Goal: Task Accomplishment & Management: Manage account settings

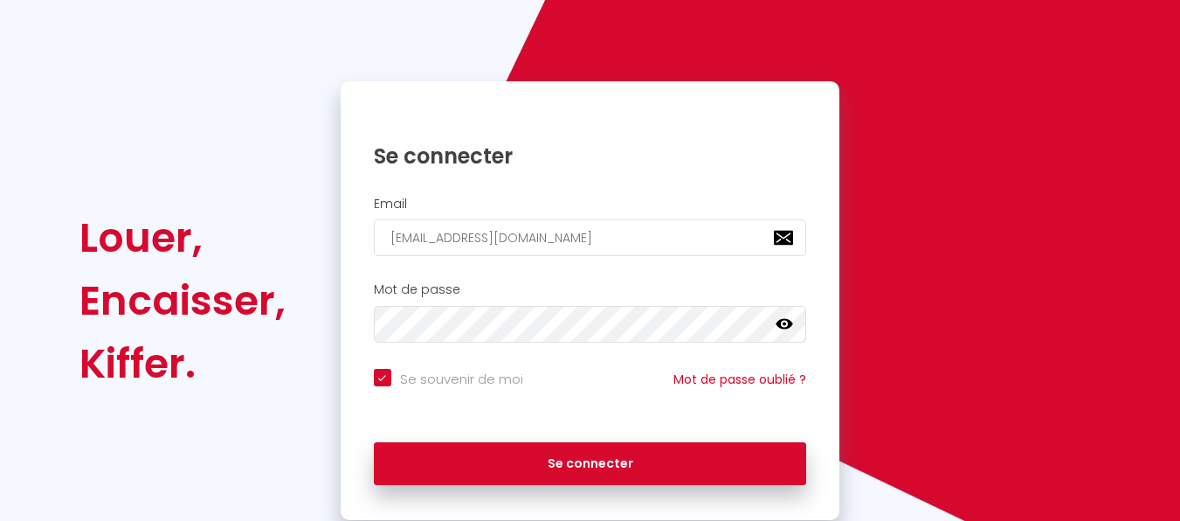
scroll to position [158, 0]
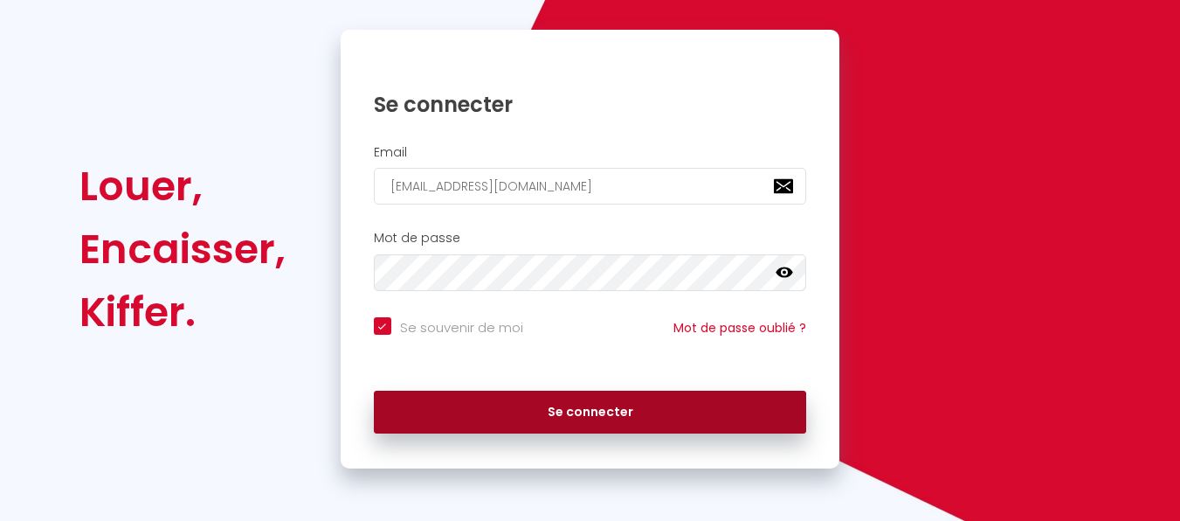
click at [550, 408] on button "Se connecter" at bounding box center [590, 413] width 433 height 44
checkbox input "true"
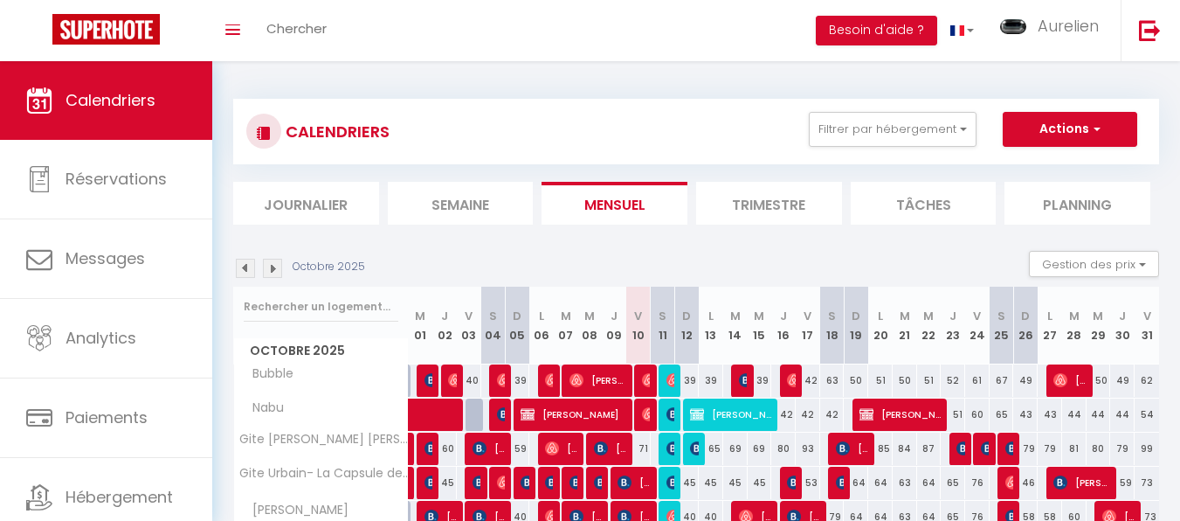
scroll to position [93, 0]
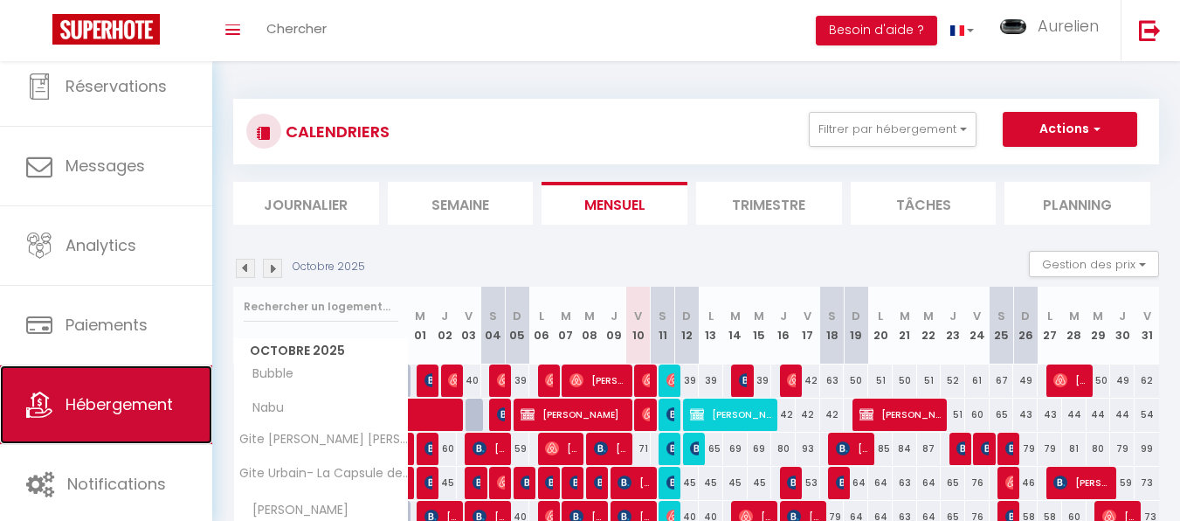
click at [135, 400] on span "Hébergement" at bounding box center [119, 404] width 107 height 22
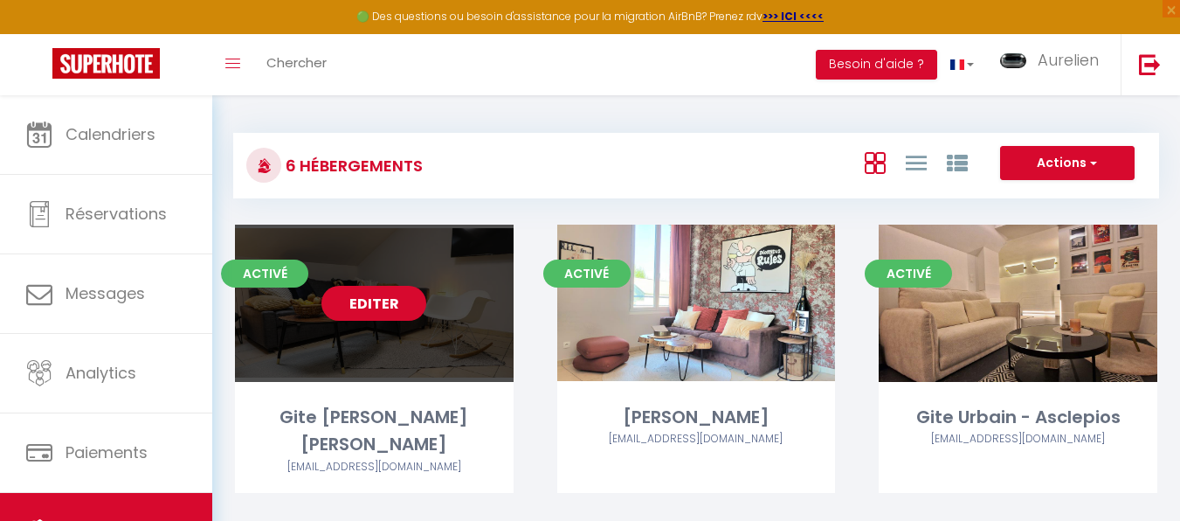
click at [396, 302] on link "Editer" at bounding box center [374, 303] width 105 height 35
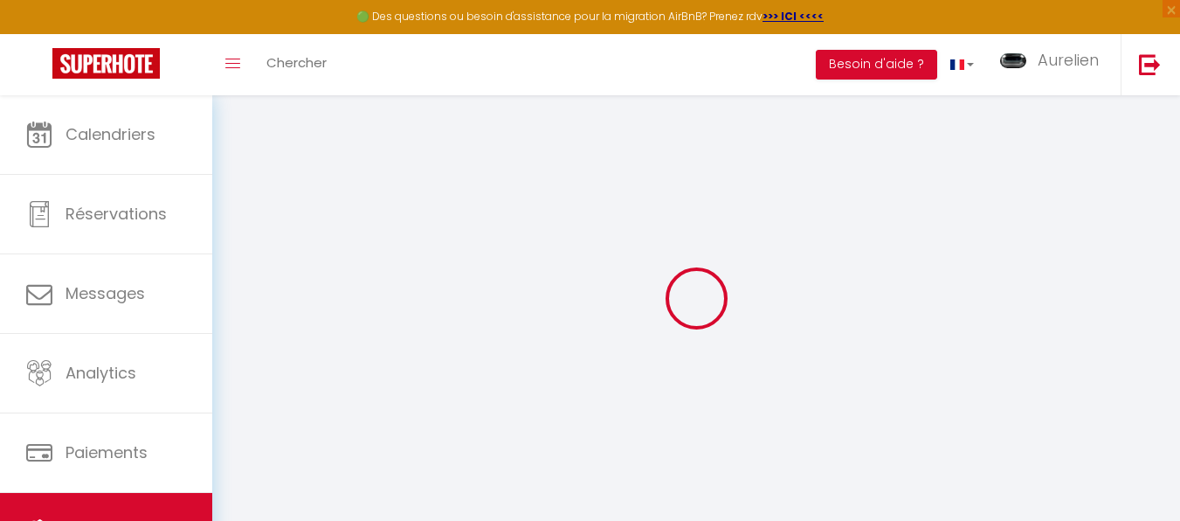
select select
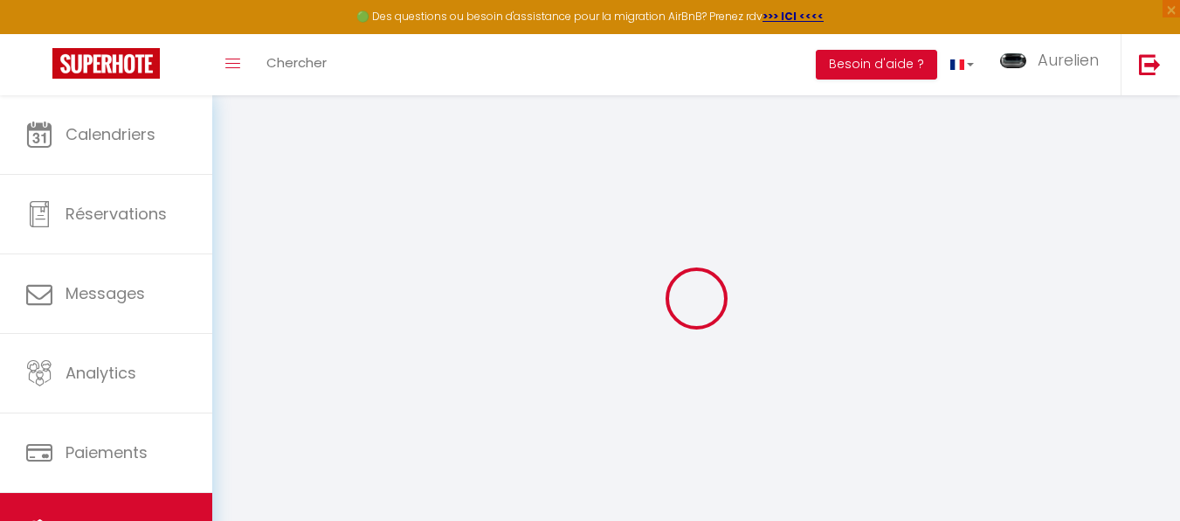
select select
checkbox input "false"
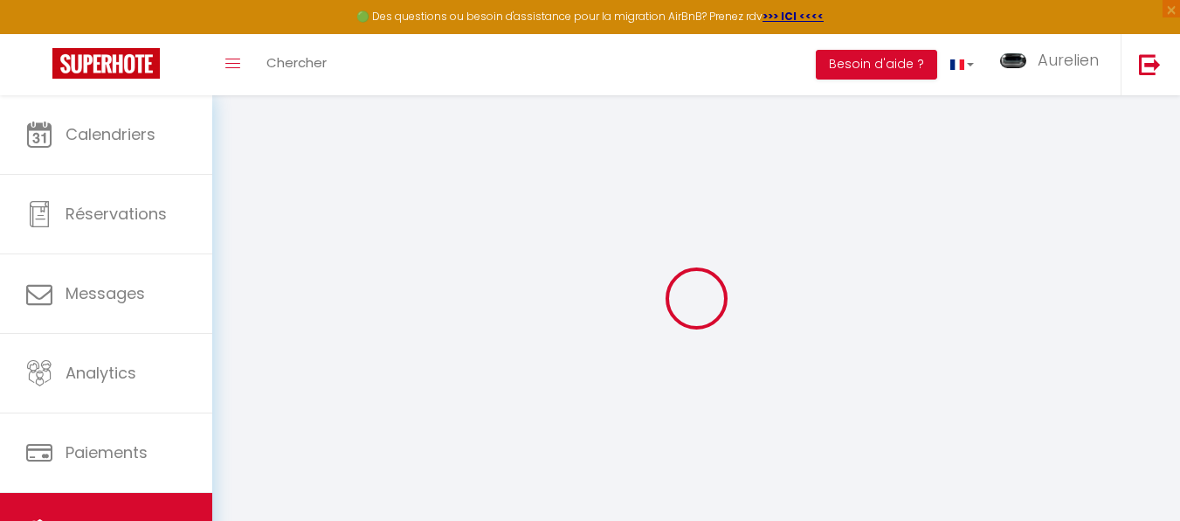
select select
type input "Gite [PERSON_NAME] [PERSON_NAME]"
type input "[PERSON_NAME]"
type input "Pietrement"
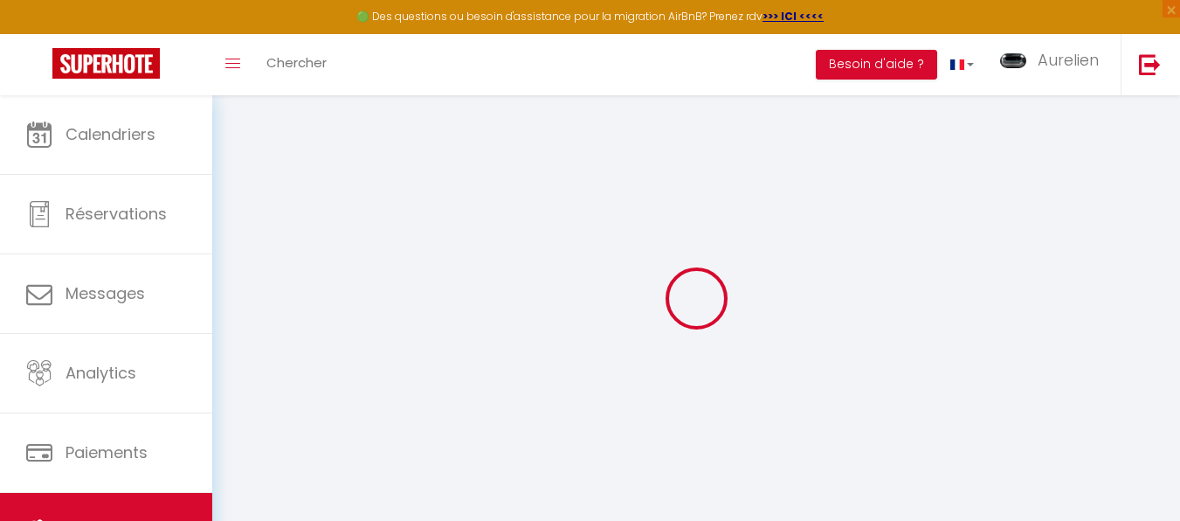
type input "[STREET_ADDRESS][PERSON_NAME]"
type input "51200"
type input "Epernay"
type input "80"
type input "15"
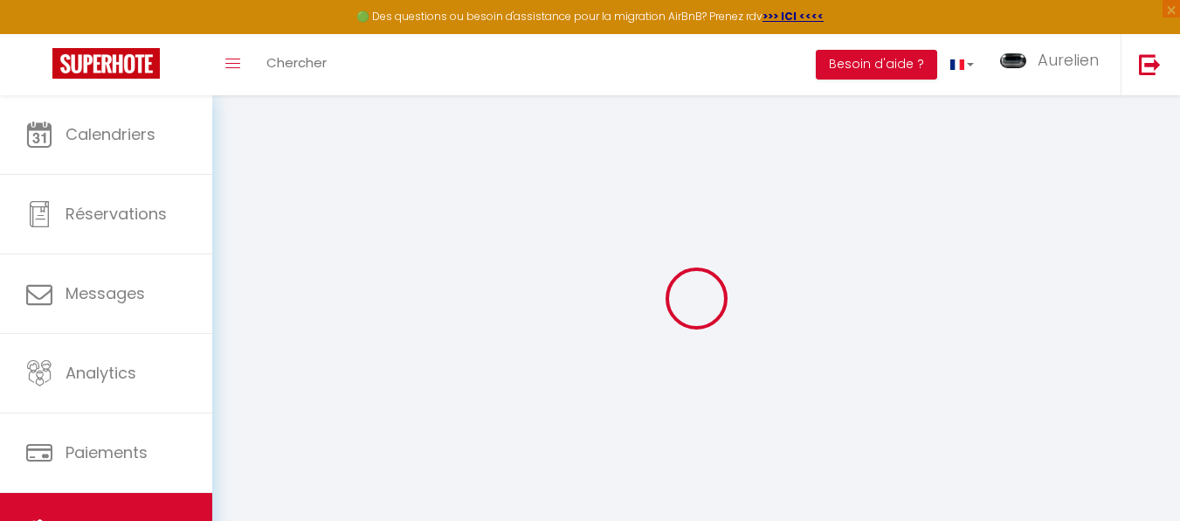
type input "4"
type input "0"
select select
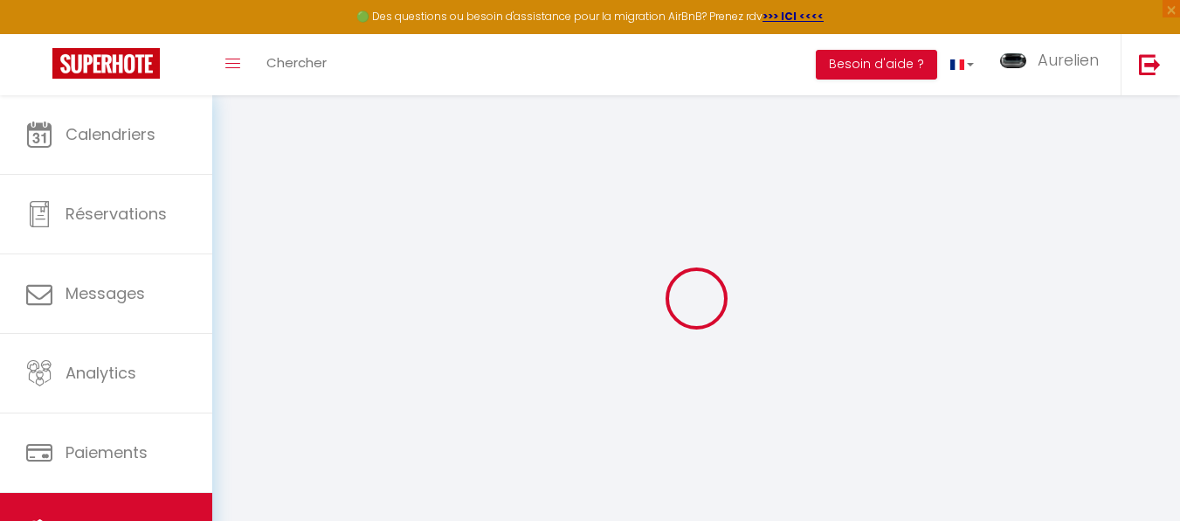
select select
type input "[STREET_ADDRESS]"
type input "51200"
type input "Épernay"
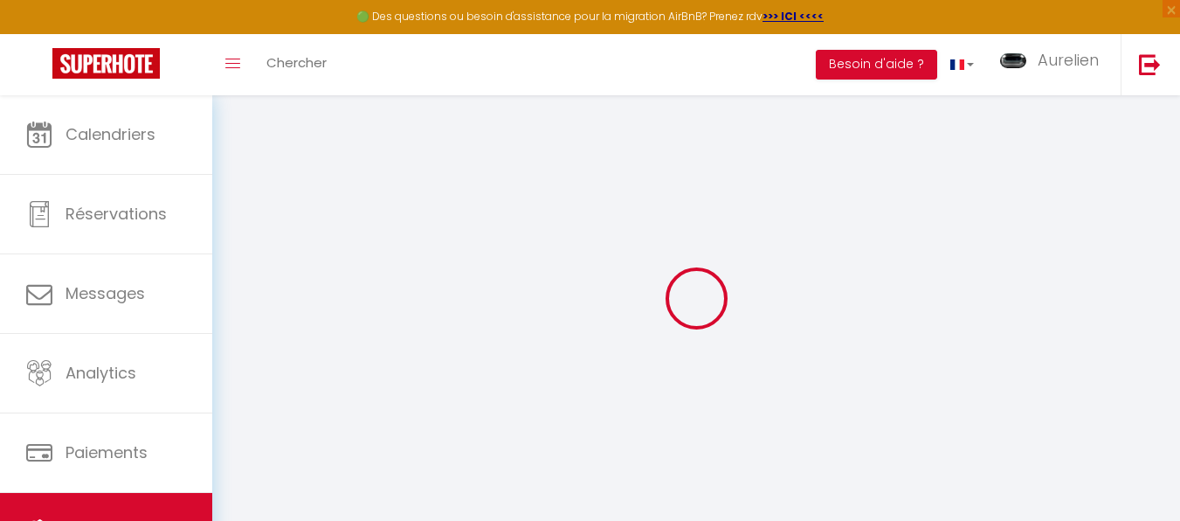
type input "[EMAIL_ADDRESS][DOMAIN_NAME]"
select select "5730"
checkbox input "false"
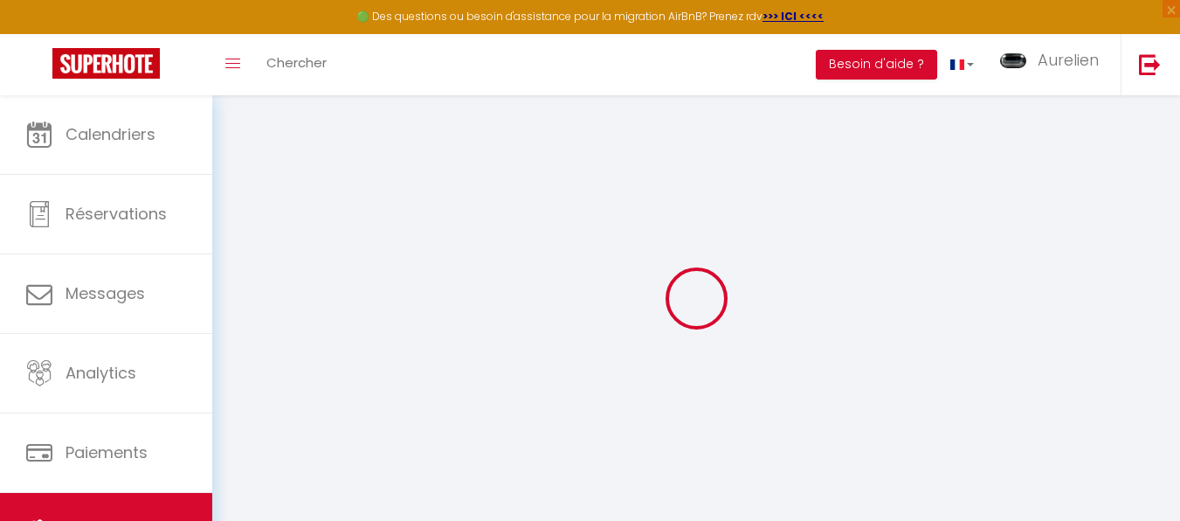
checkbox input "false"
radio input "true"
type input "0"
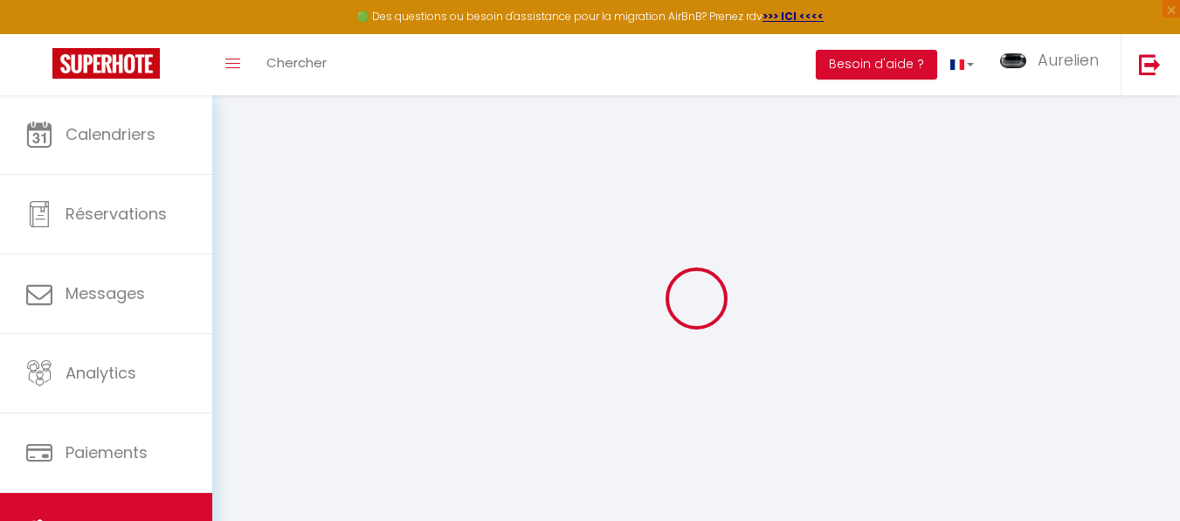
type input "0"
select select
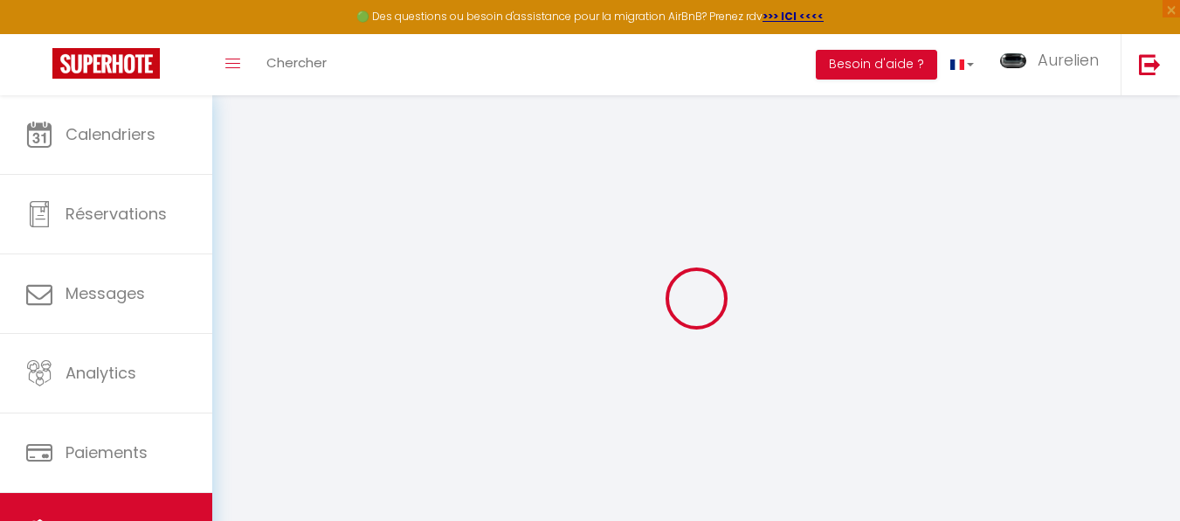
select select
checkbox input "false"
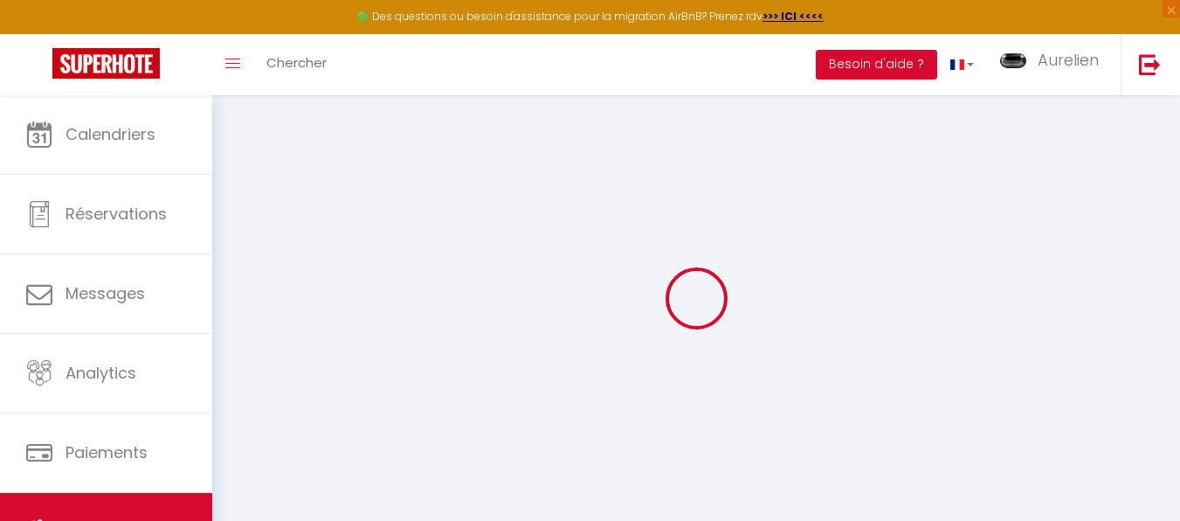
select select
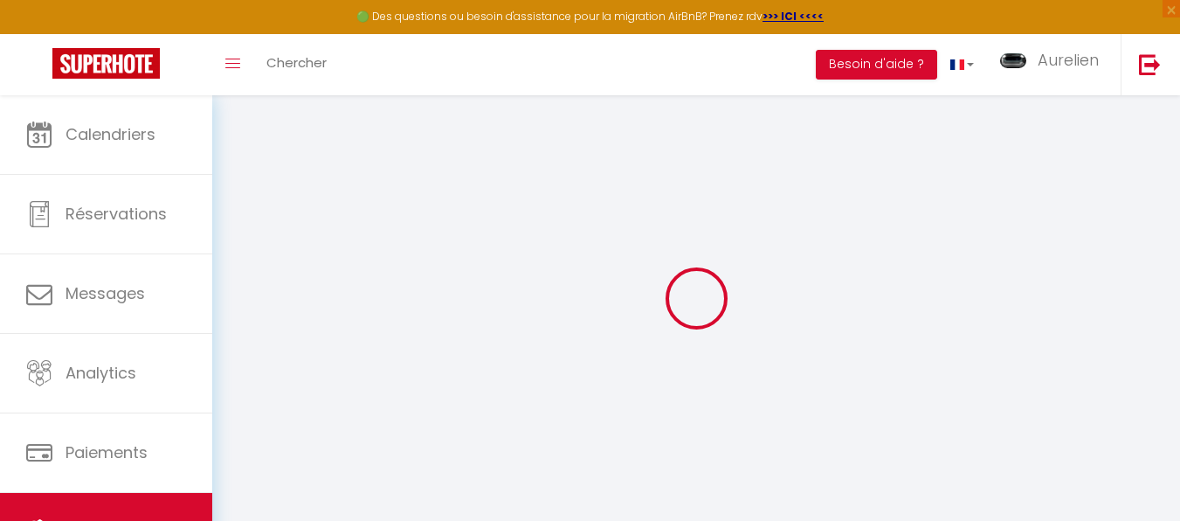
checkbox input "false"
select select "16:00"
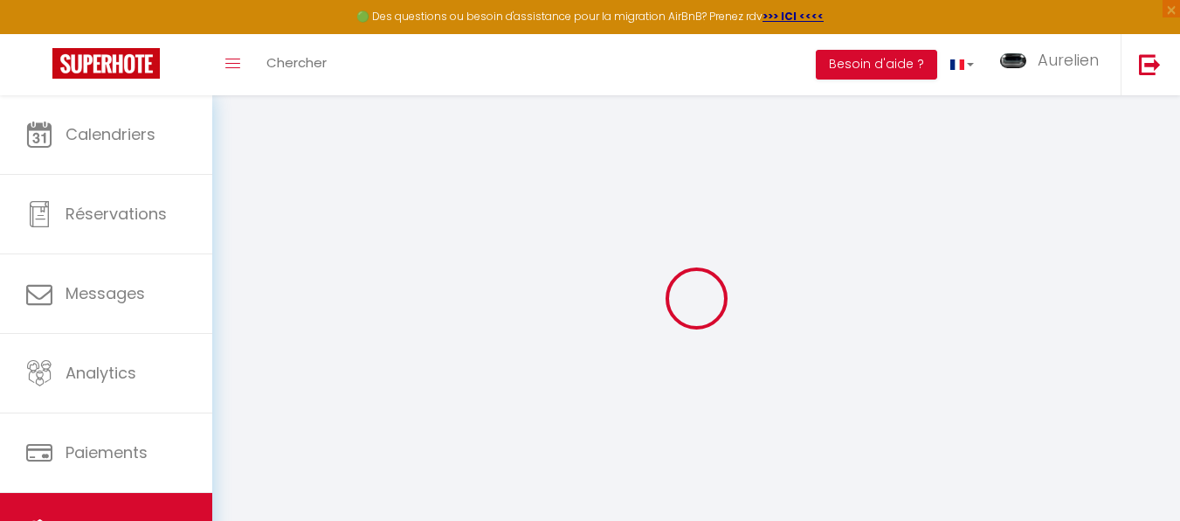
select select
select select "11:00"
select select "30"
select select "120"
checkbox input "false"
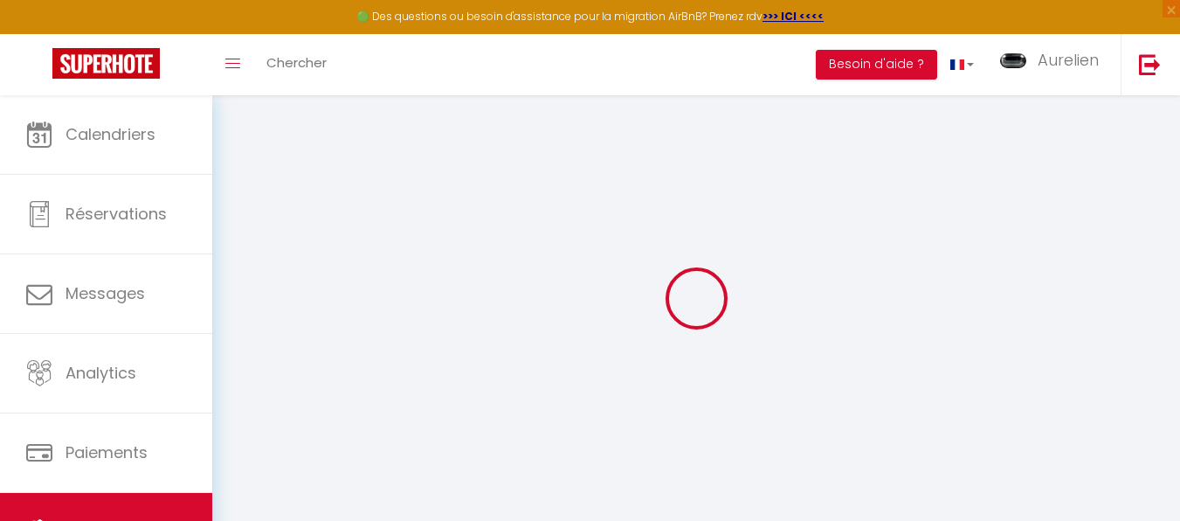
checkbox input "false"
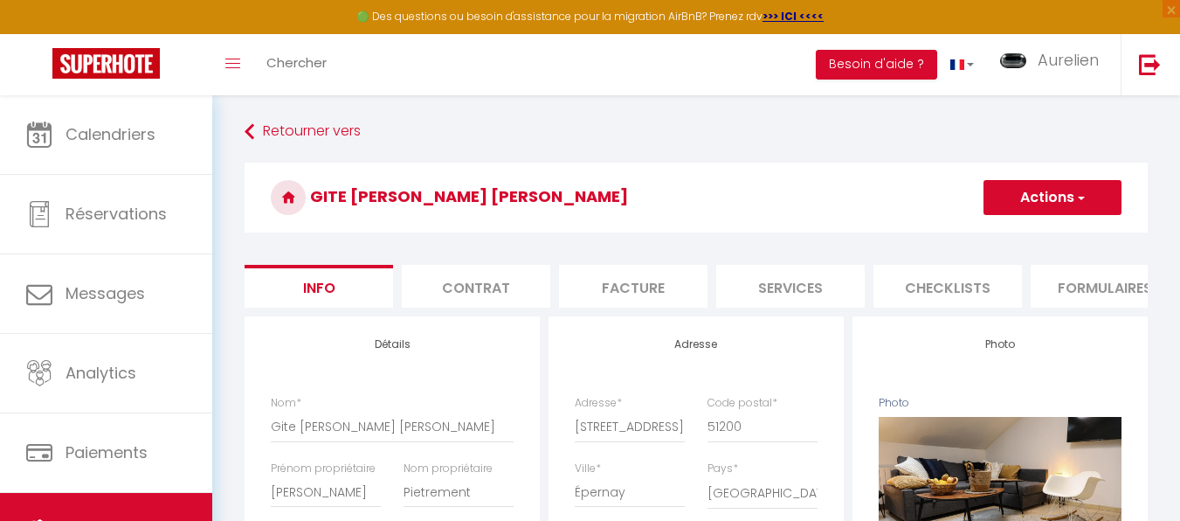
select select
checkbox input "false"
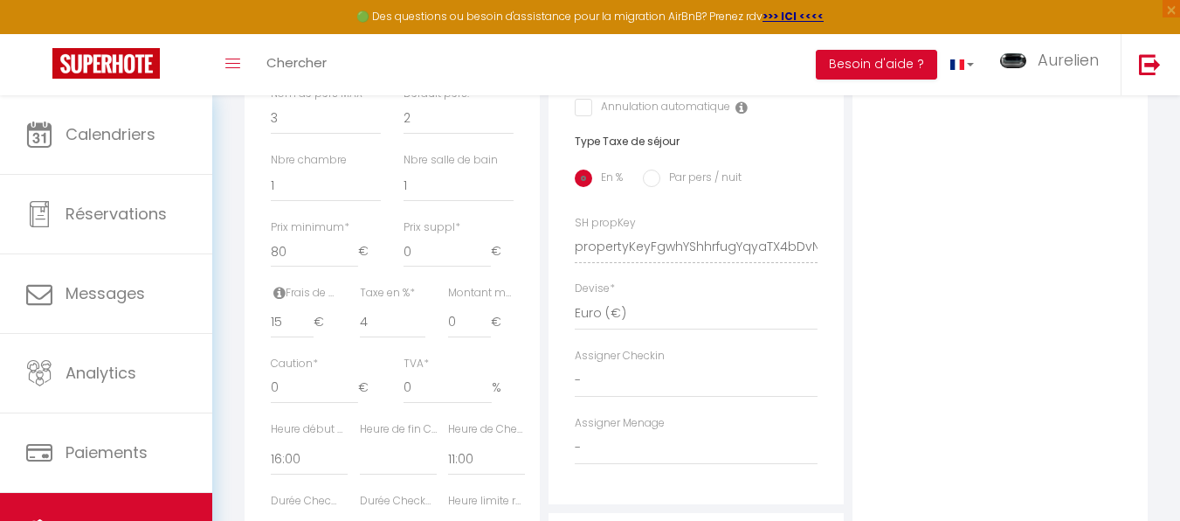
scroll to position [786, 0]
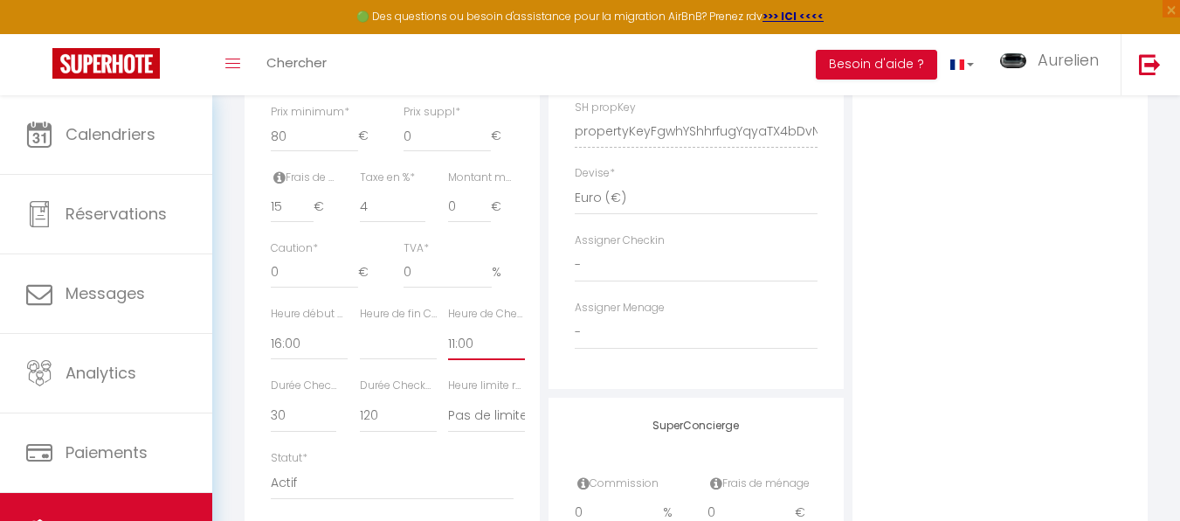
click at [460, 357] on select "00:00 00:15 00:30 00:45 01:00 01:15 01:30 01:45 02:00 02:15 02:30 02:45 03:00" at bounding box center [486, 343] width 77 height 33
select select "10:00"
click at [448, 340] on select "00:00 00:15 00:30 00:45 01:00 01:15 01:30 01:45 02:00 02:15 02:30 02:45 03:00" at bounding box center [486, 343] width 77 height 33
select select
checkbox input "false"
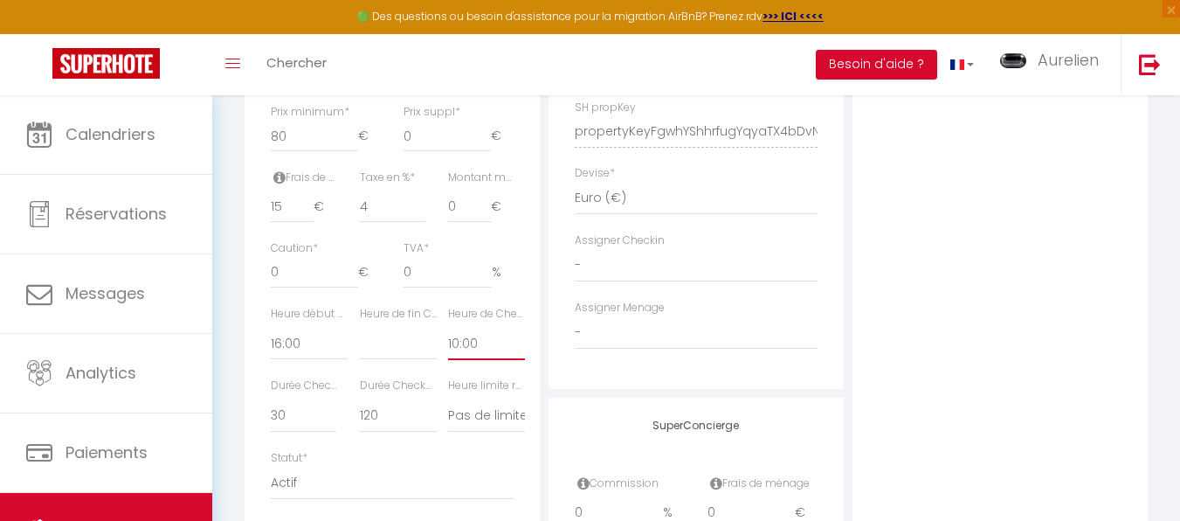
checkbox input "false"
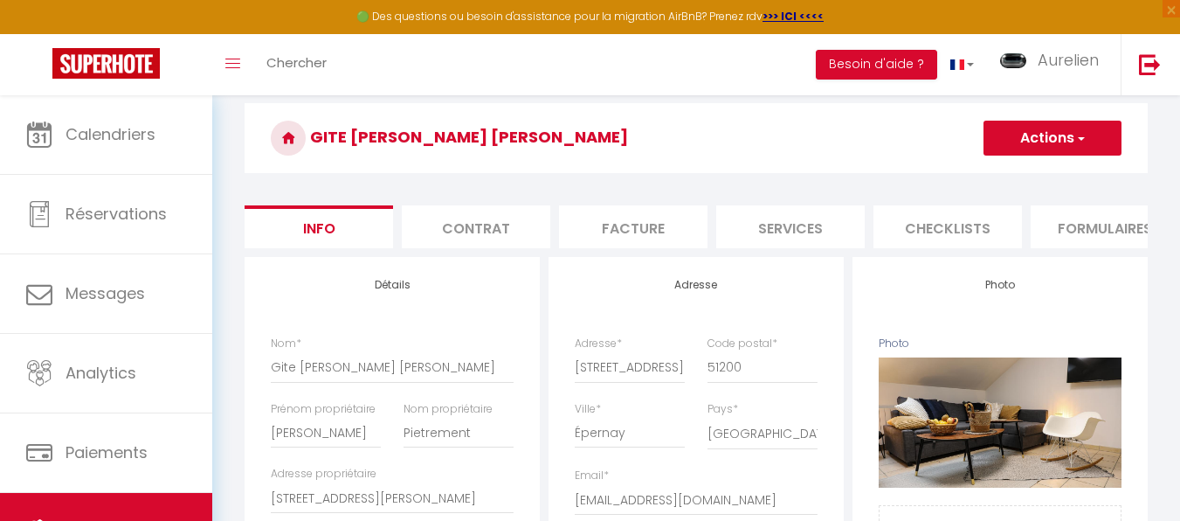
scroll to position [0, 0]
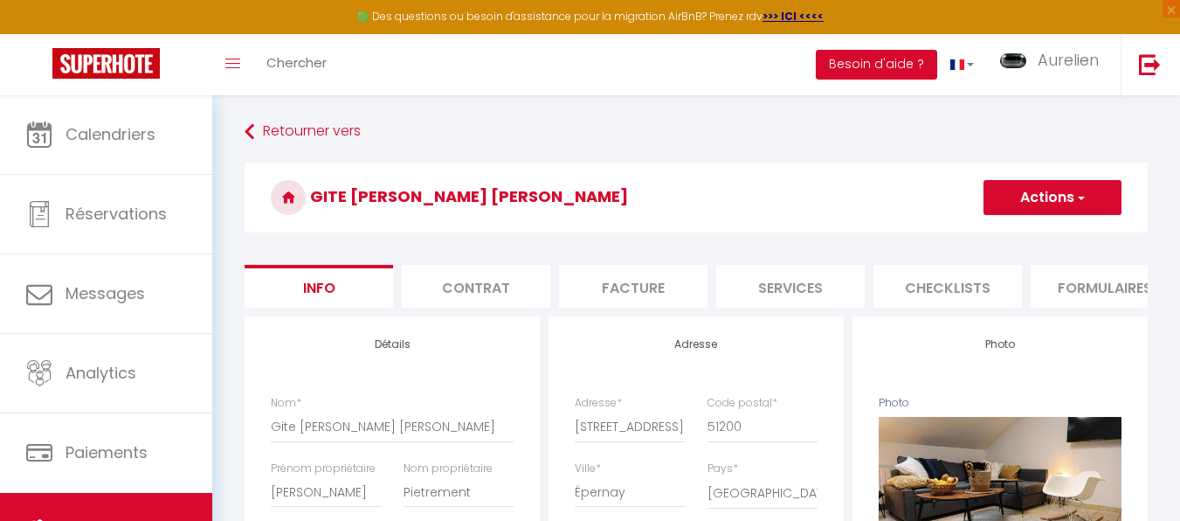
click at [1044, 198] on button "Actions" at bounding box center [1053, 197] width 138 height 35
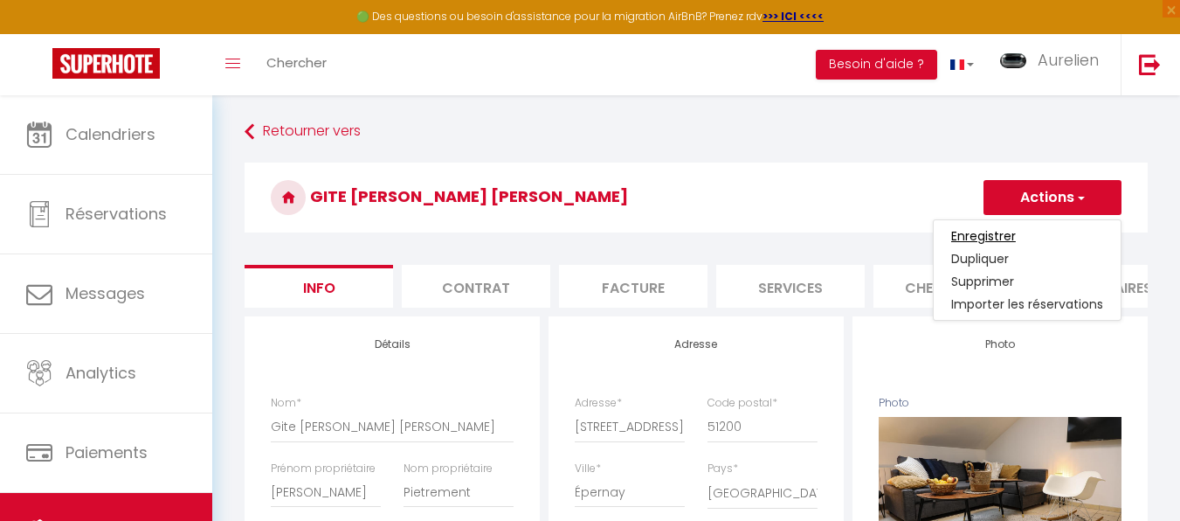
click at [996, 235] on input "Enregistrer" at bounding box center [983, 235] width 65 height 17
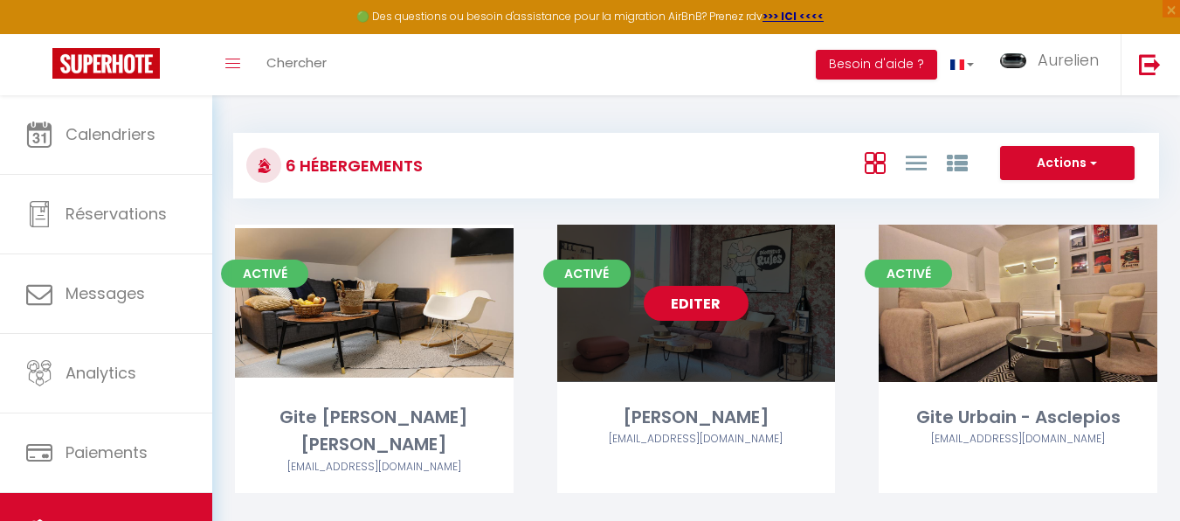
click at [690, 301] on link "Editer" at bounding box center [696, 303] width 105 height 35
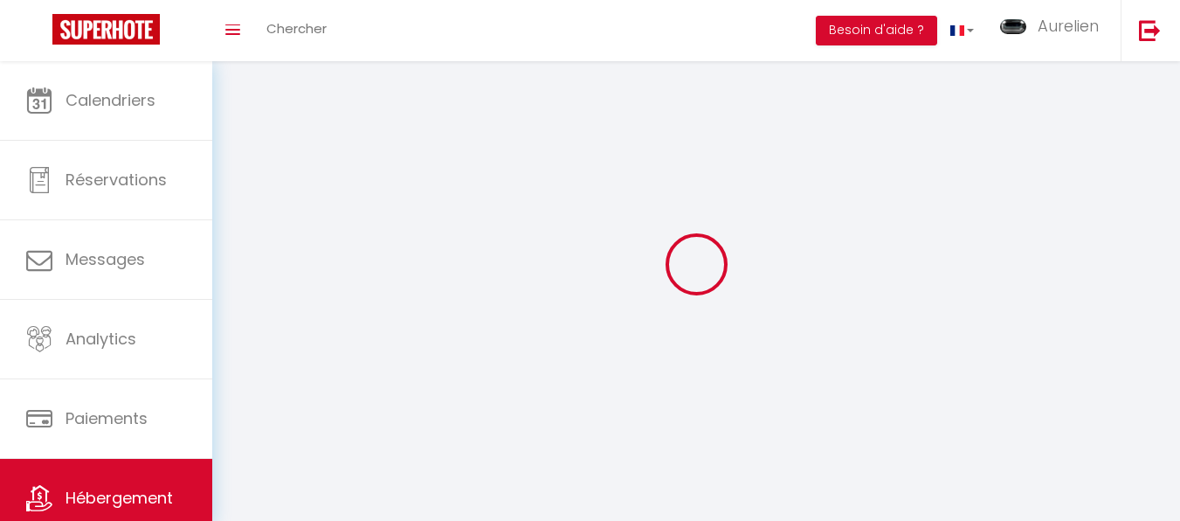
select select "1"
select select "28"
select select
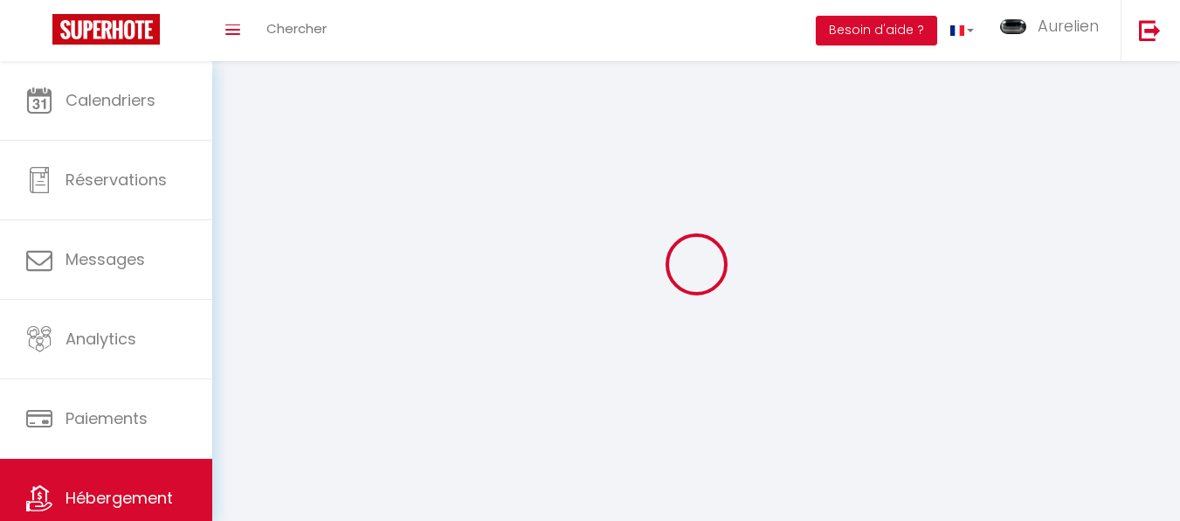
select select
checkbox input "false"
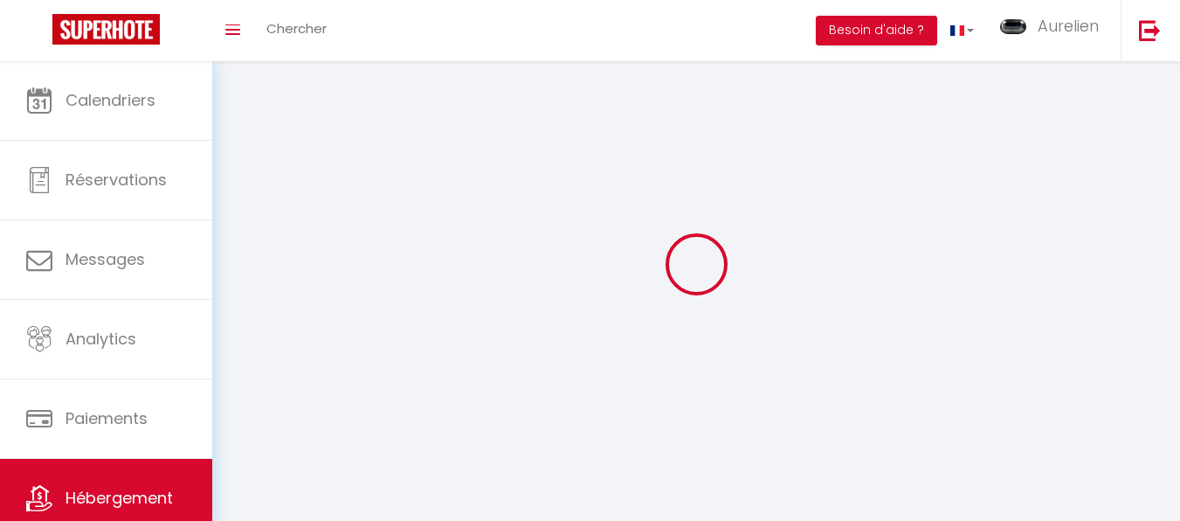
checkbox input "false"
select select
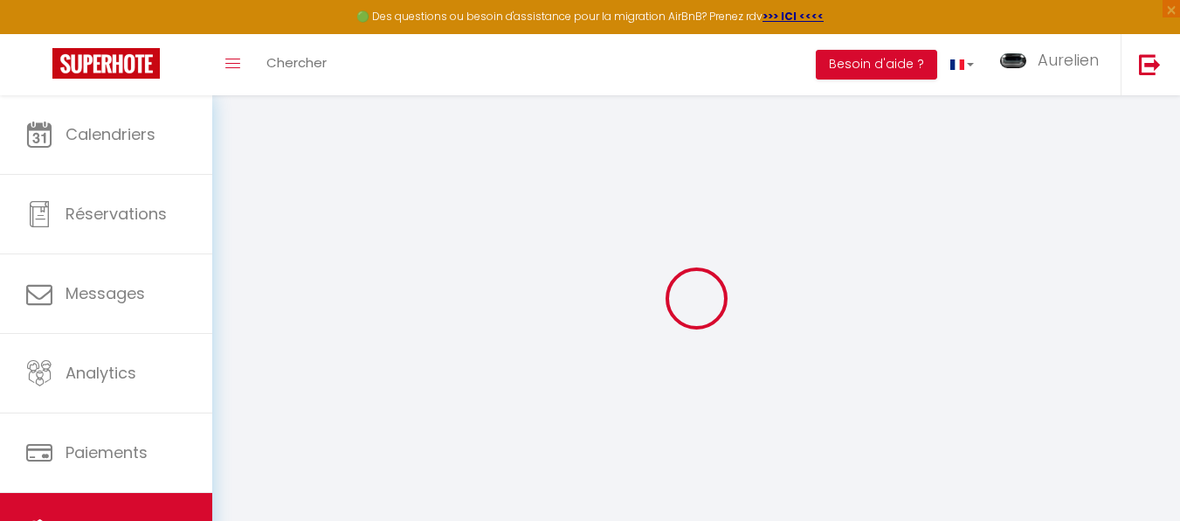
select select
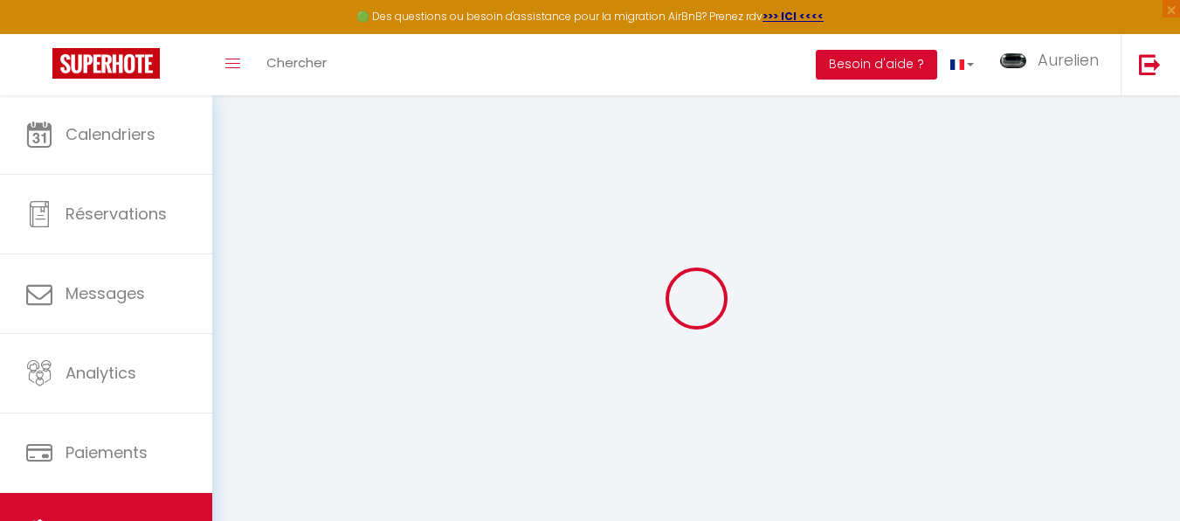
select select
checkbox input "false"
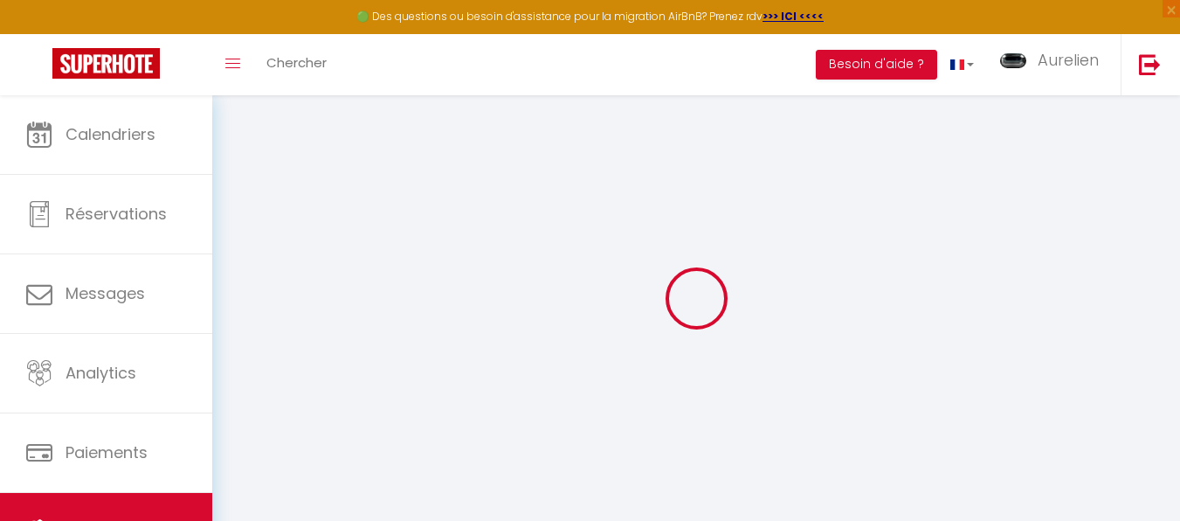
select select
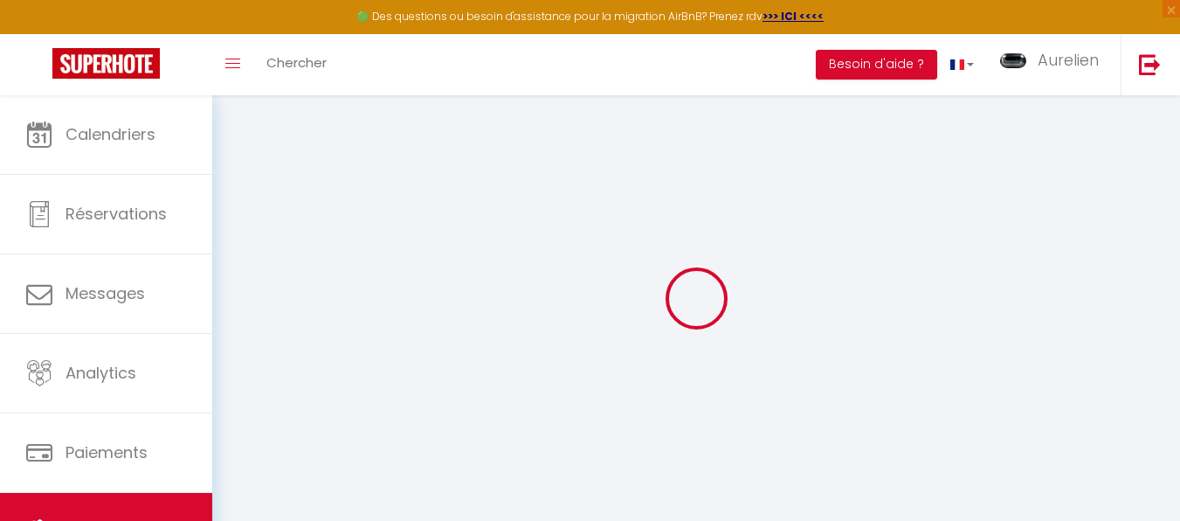
select select
checkbox input "false"
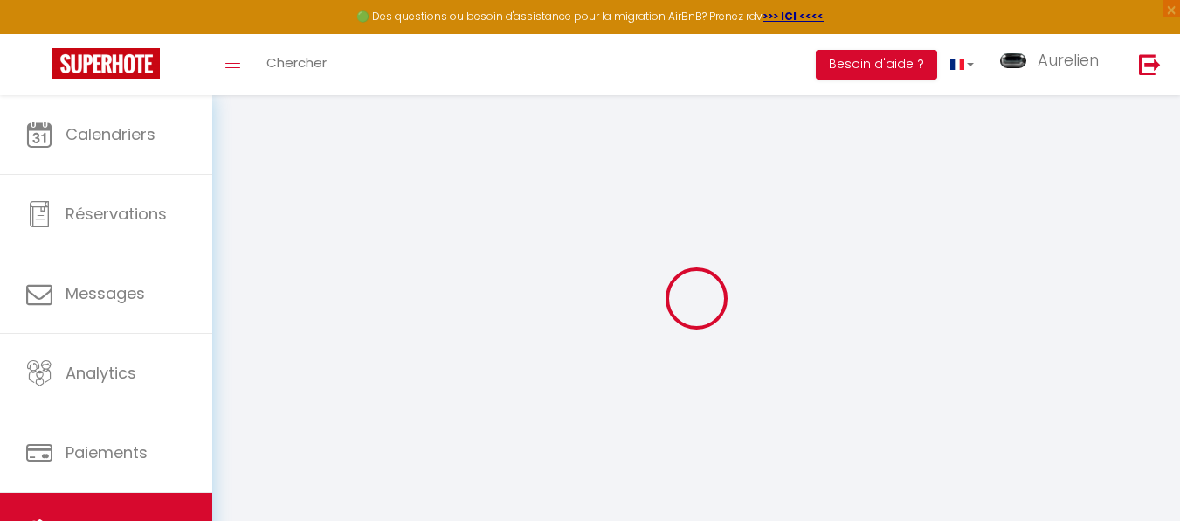
checkbox input "false"
select select
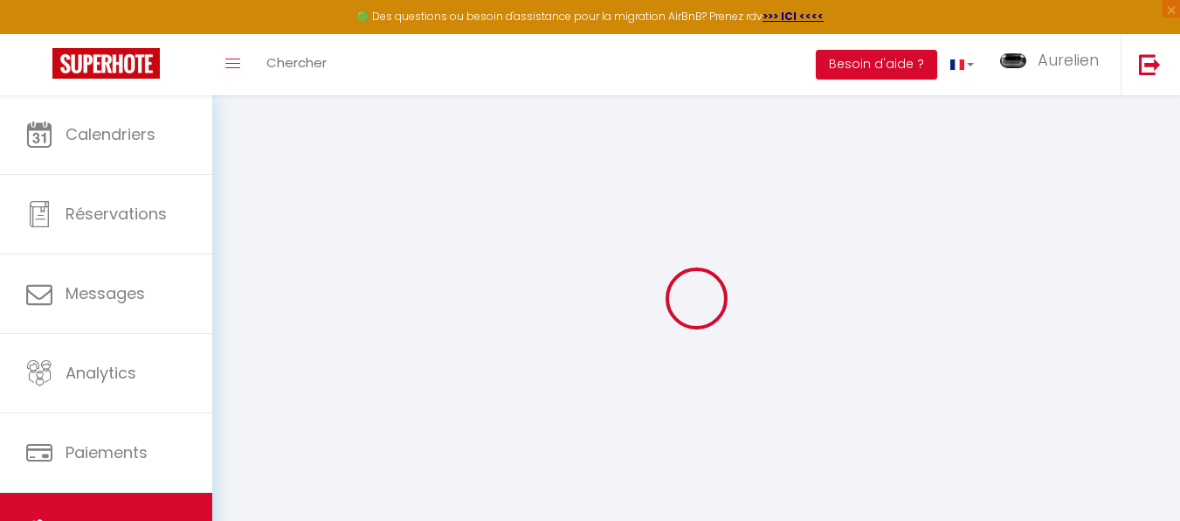
select select
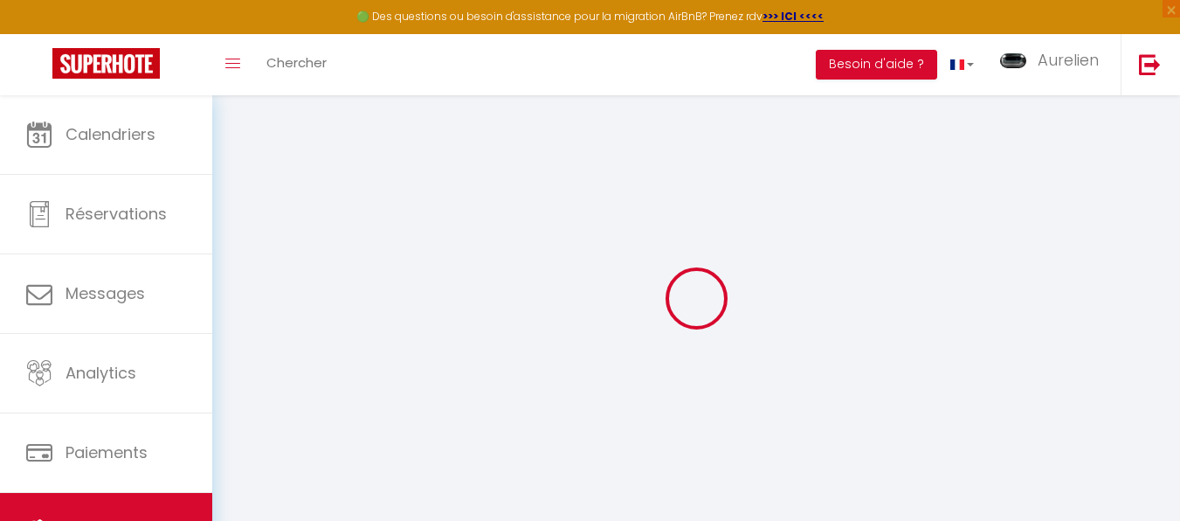
checkbox input "false"
select select
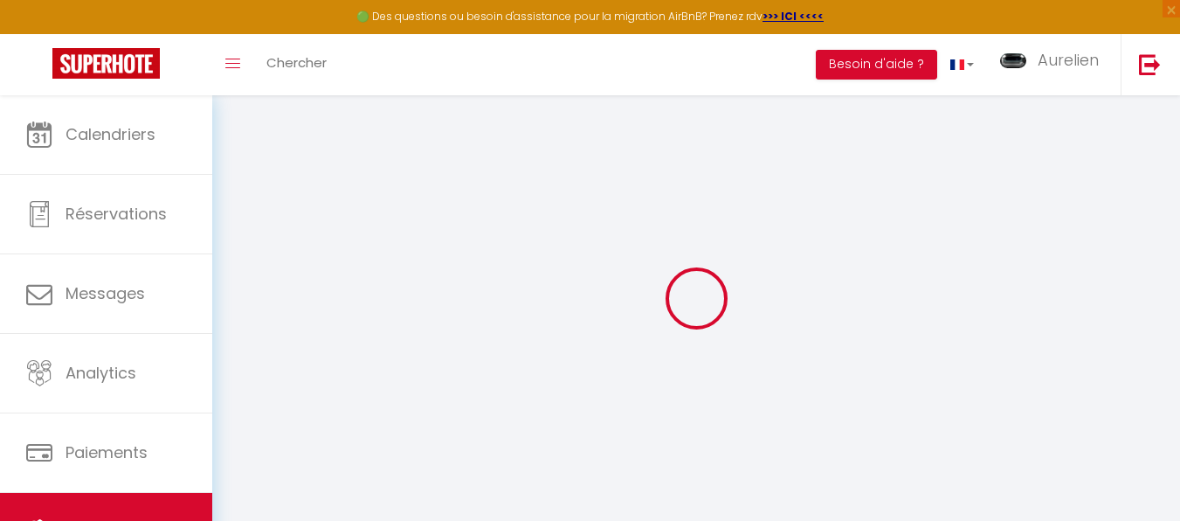
select select
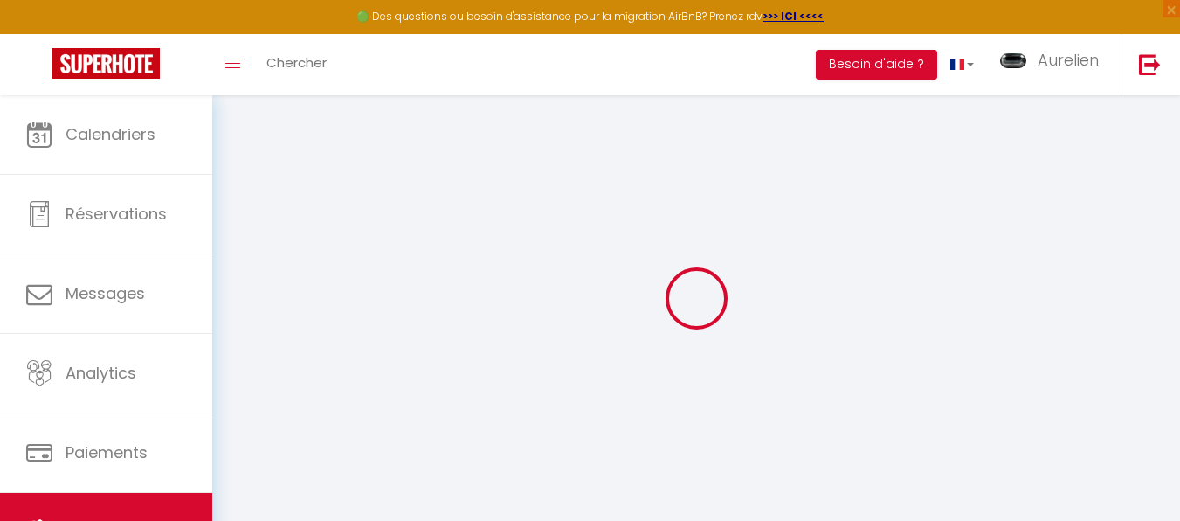
select select
checkbox input "false"
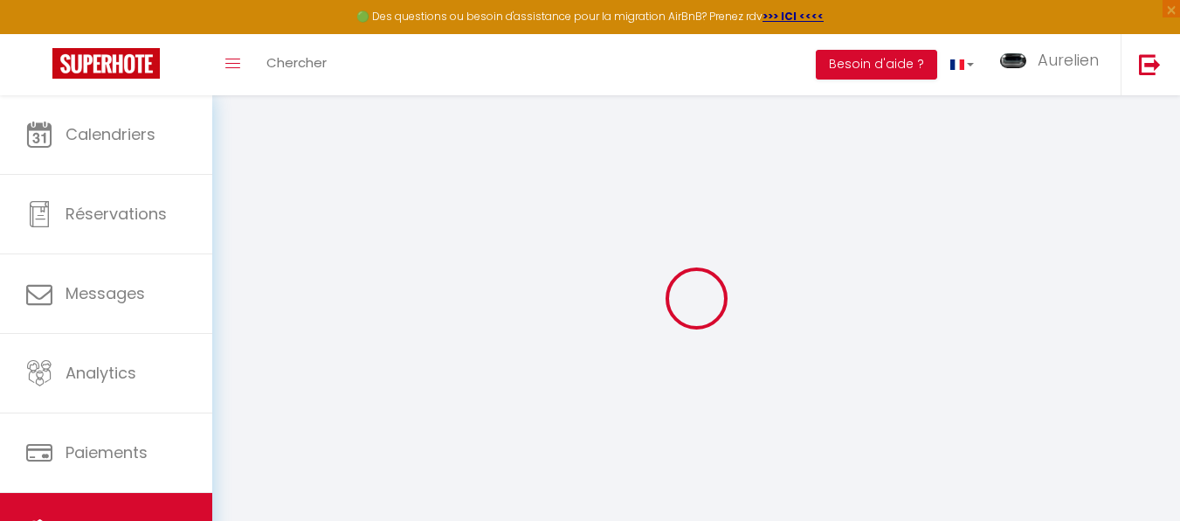
checkbox input "false"
select select
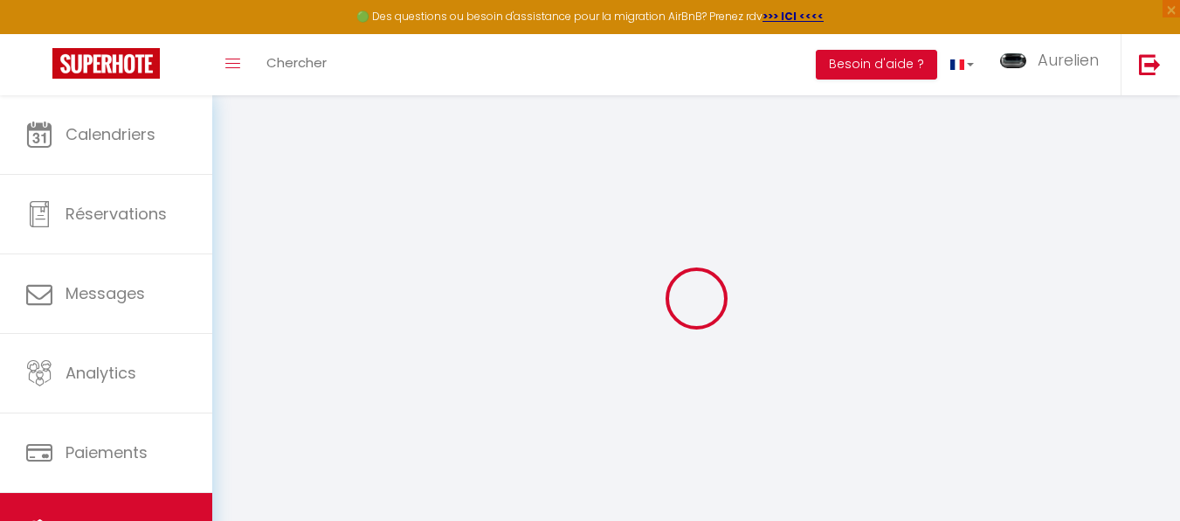
select select
checkbox input "false"
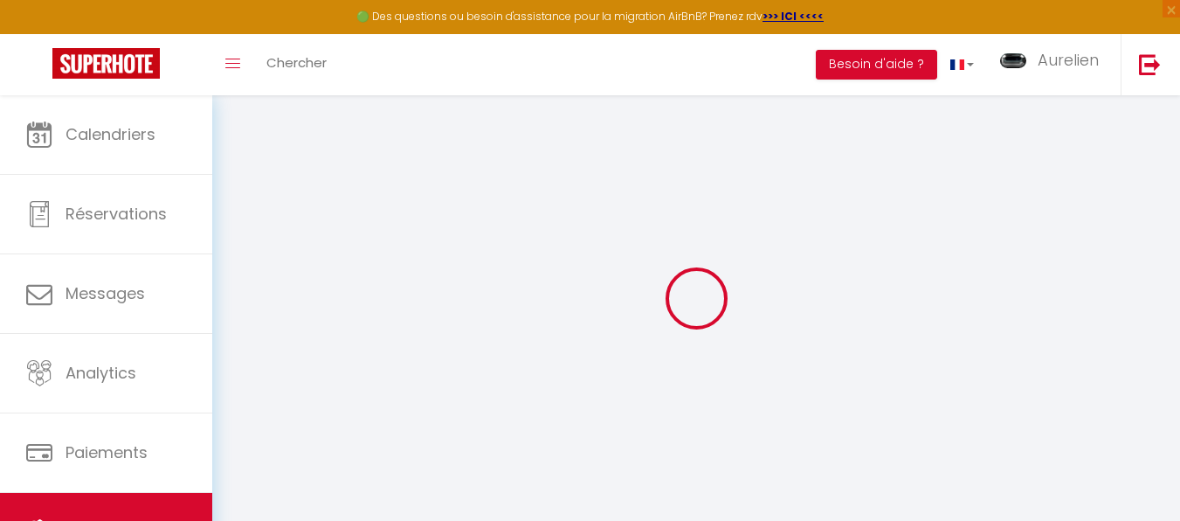
checkbox input "false"
select select
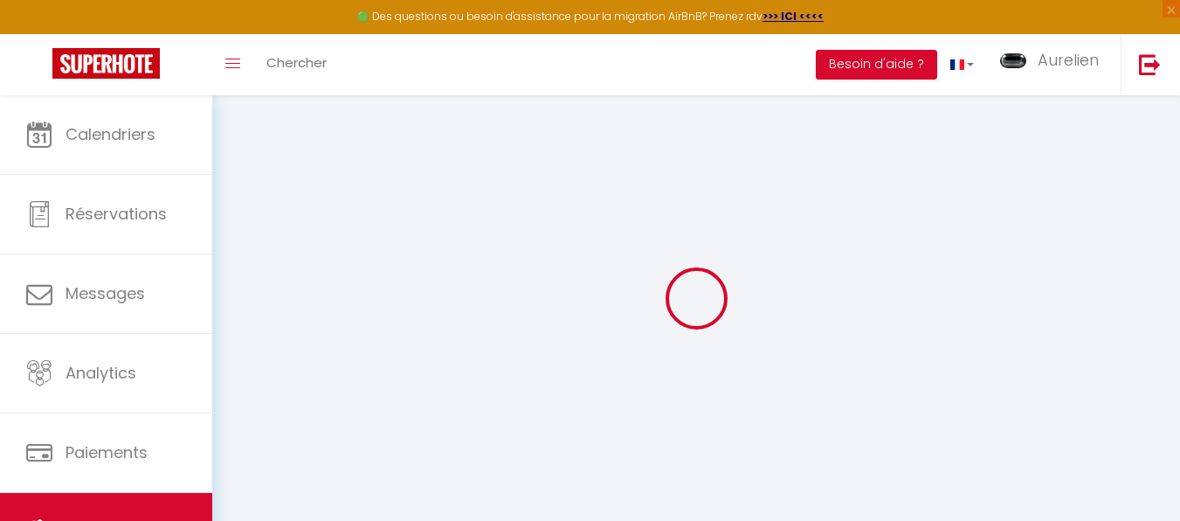
select select
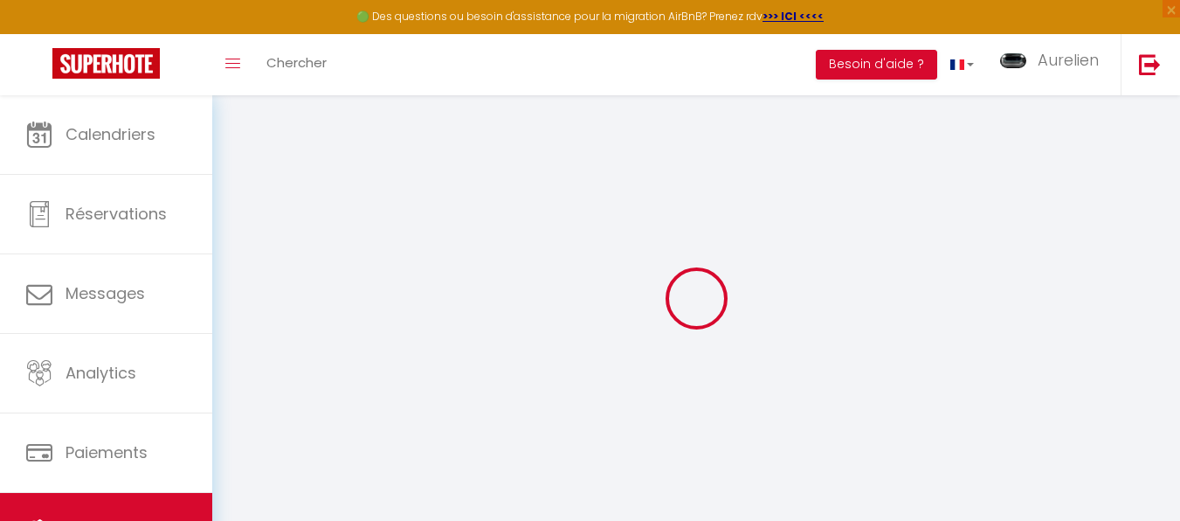
select select
checkbox input "false"
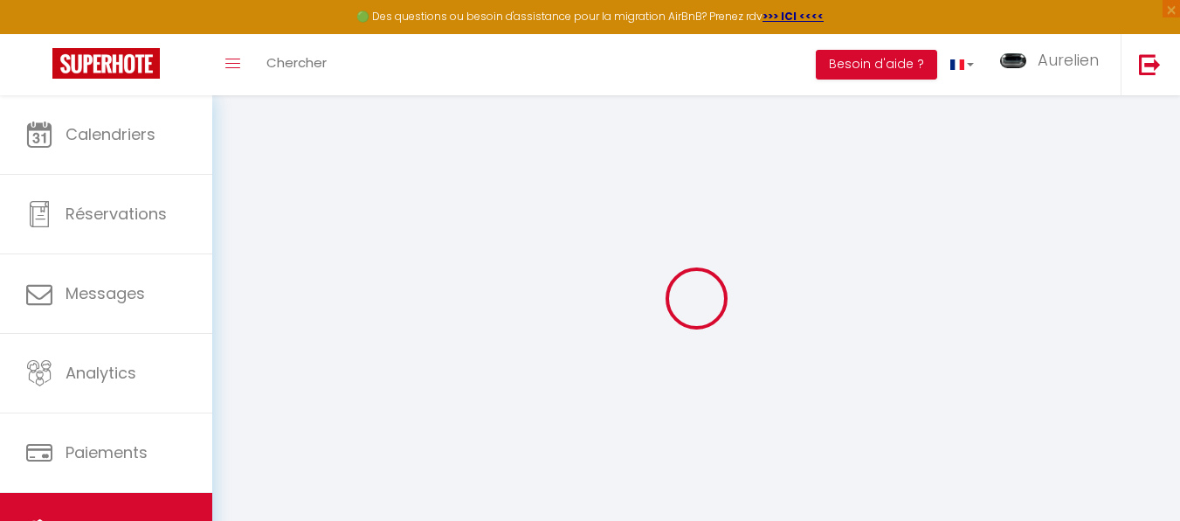
select select
type input "[PERSON_NAME]"
type input "Aurelien"
type input "Pietrement"
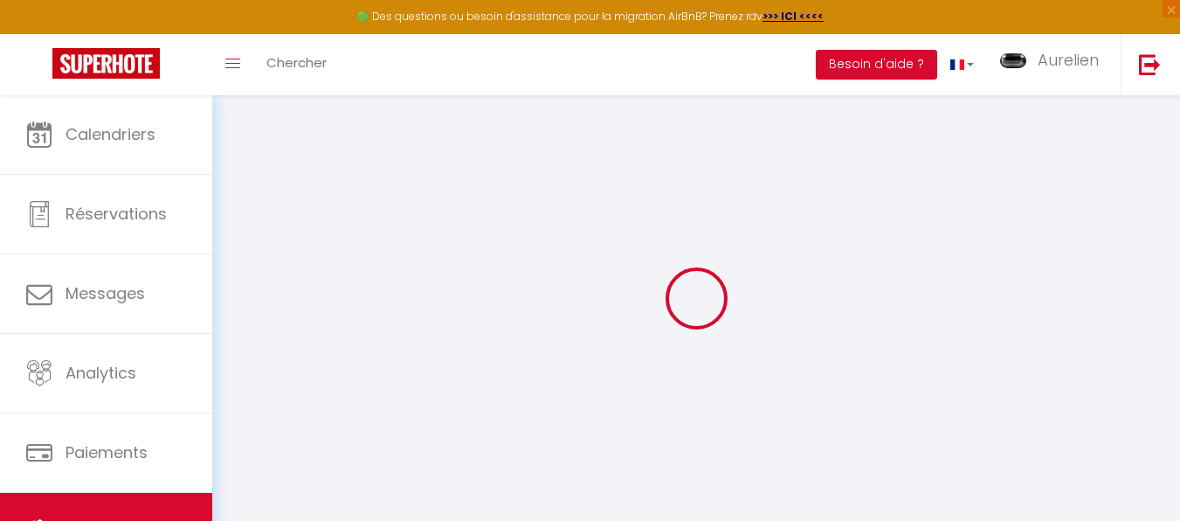
type input "[STREET_ADDRESS][PERSON_NAME]"
type input "51200"
type input "Epernay"
type input "60"
type input "15"
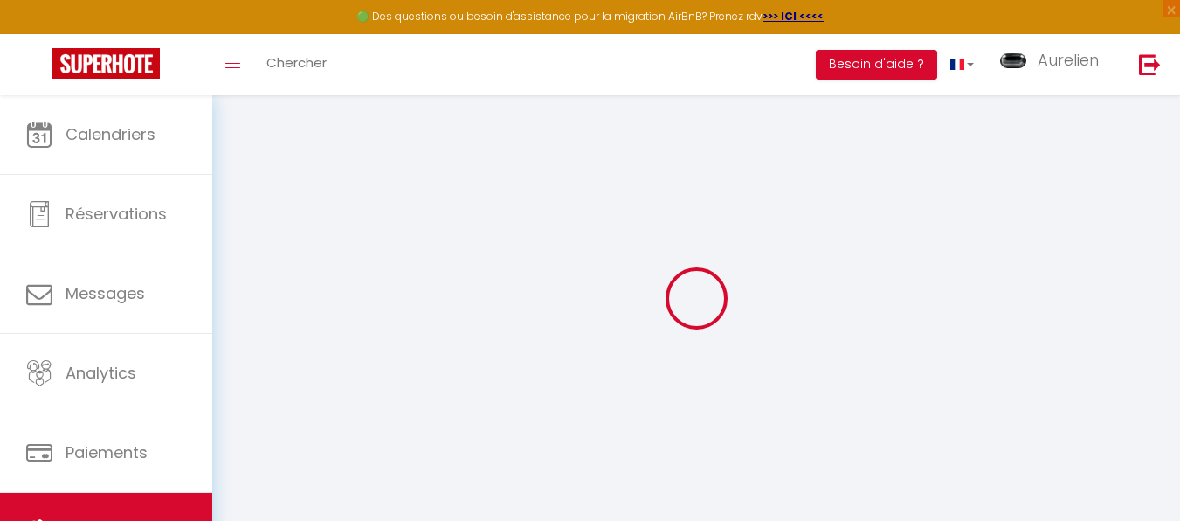
select select
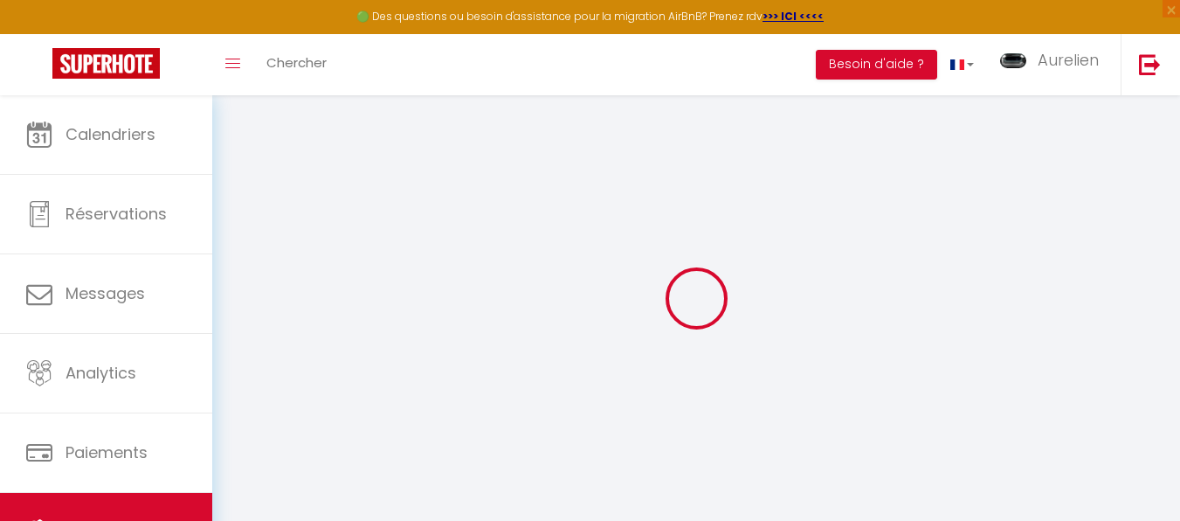
type input "[STREET_ADDRESS]"
type input "51200"
type input "Epernay"
type input "[EMAIL_ADDRESS][DOMAIN_NAME]"
select select "5730"
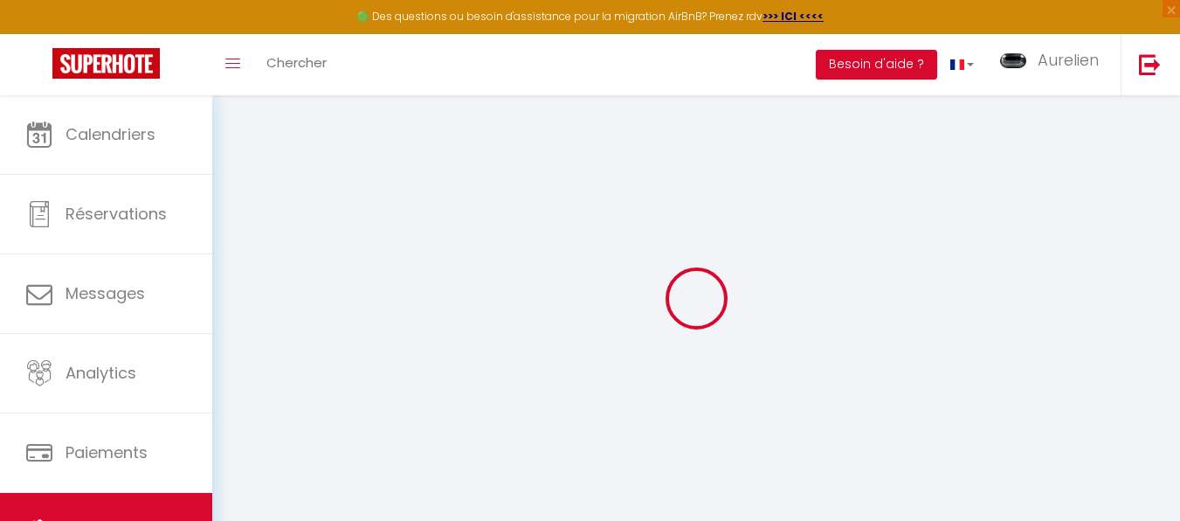
checkbox input "false"
type input "0"
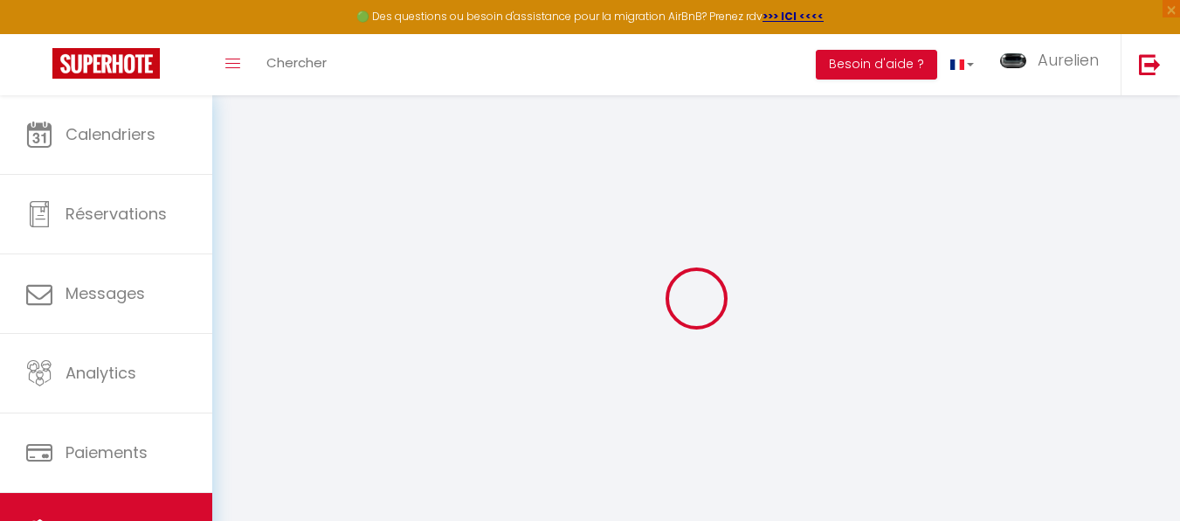
type input "0"
select select
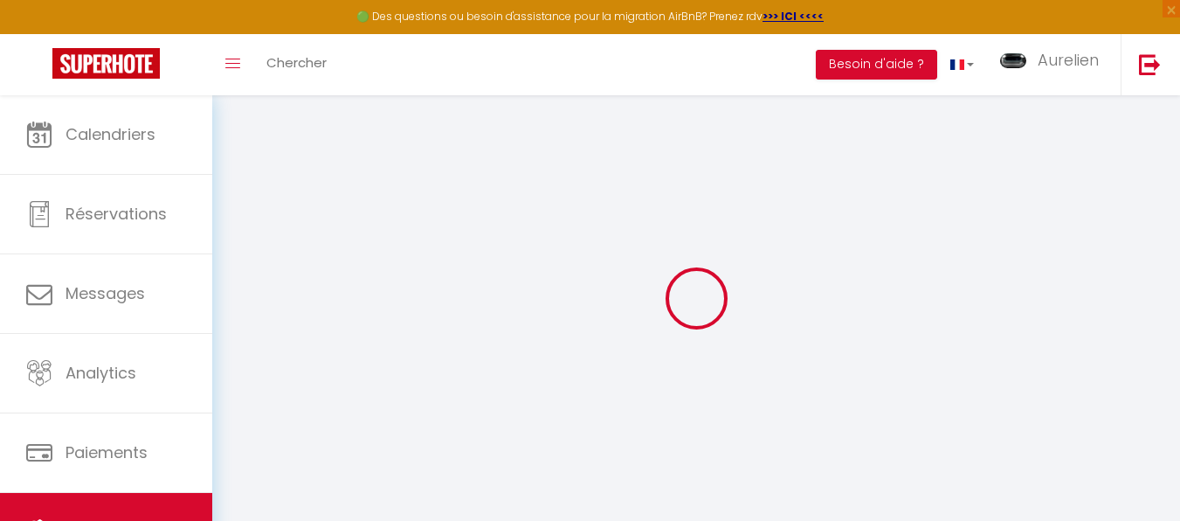
select select
checkbox input "false"
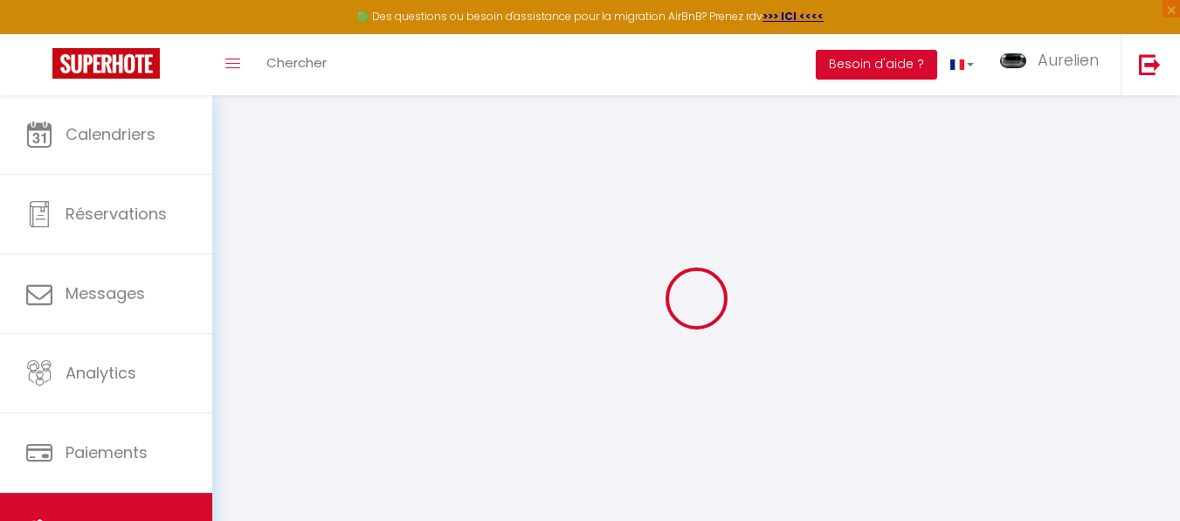
select select
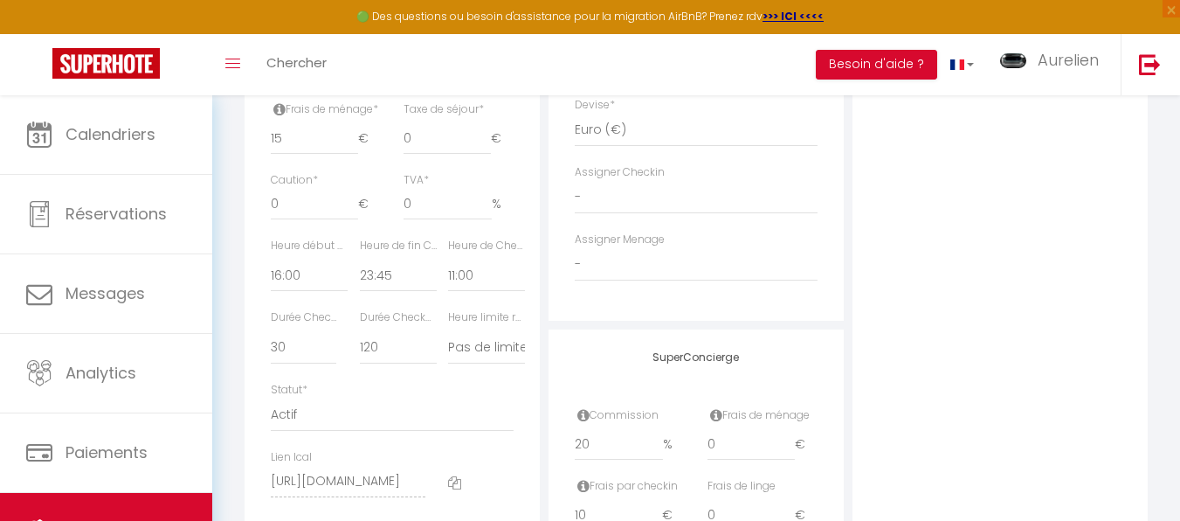
scroll to position [874, 0]
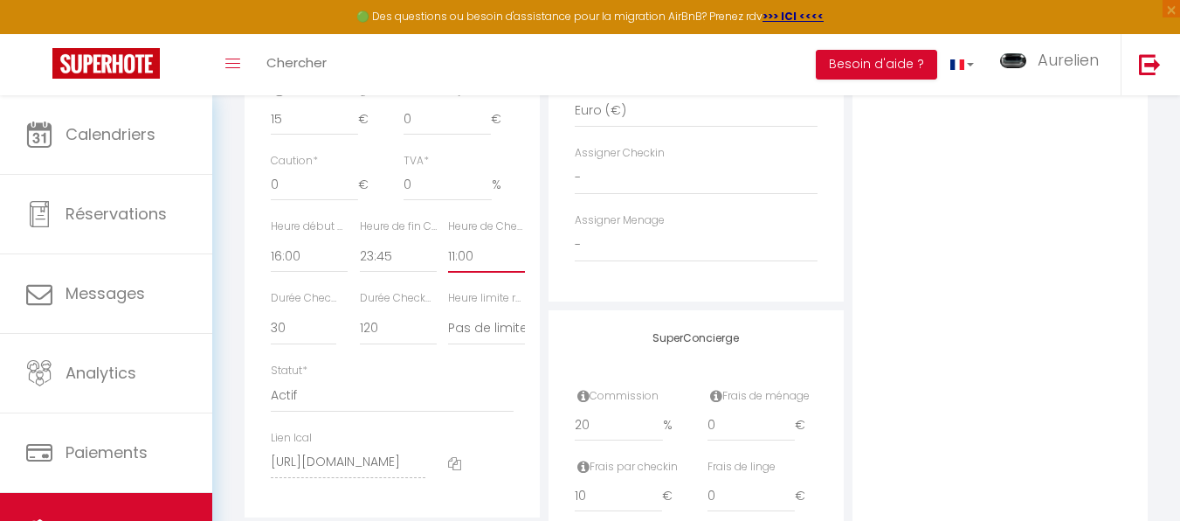
click at [467, 267] on select "00:00 00:15 00:30 00:45 01:00 01:15 01:30 01:45 02:00 02:15 02:30 02:45 03:00" at bounding box center [486, 255] width 77 height 33
click at [448, 253] on select "00:00 00:15 00:30 00:45 01:00 01:15 01:30 01:45 02:00 02:15 02:30 02:45 03:00" at bounding box center [486, 255] width 77 height 33
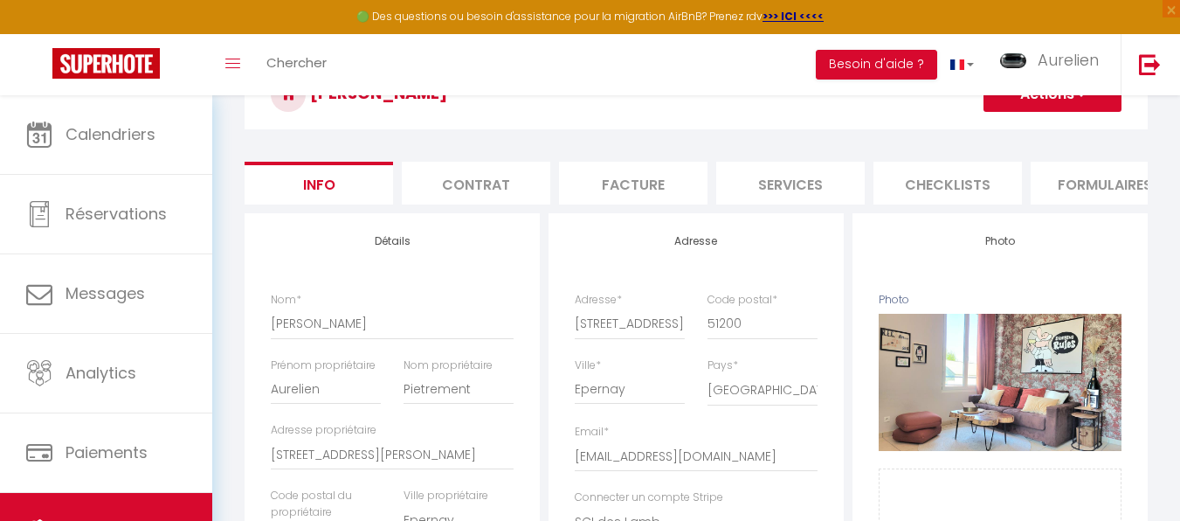
scroll to position [0, 0]
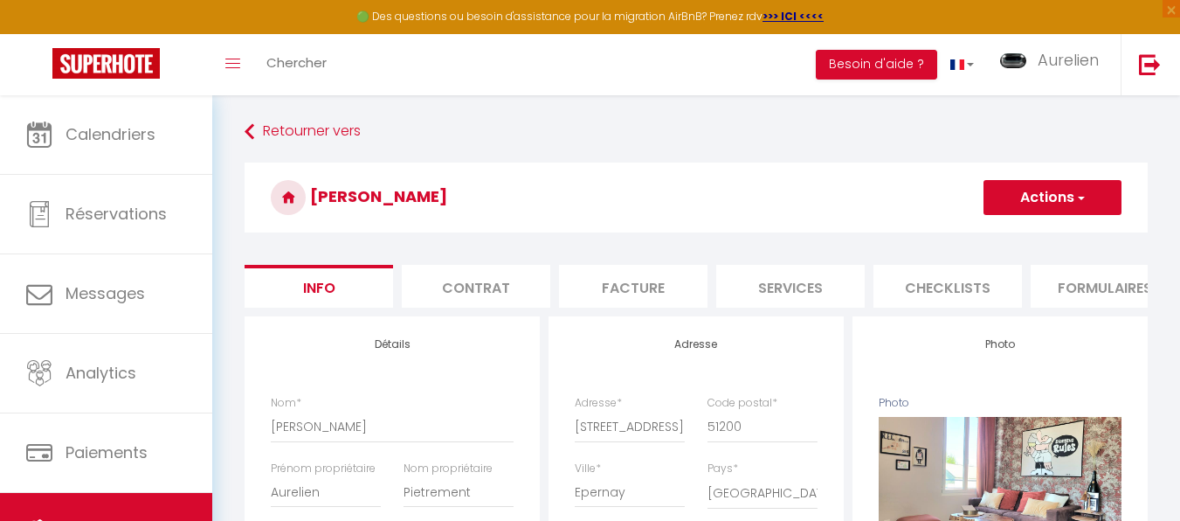
click at [1070, 189] on button "Actions" at bounding box center [1053, 197] width 138 height 35
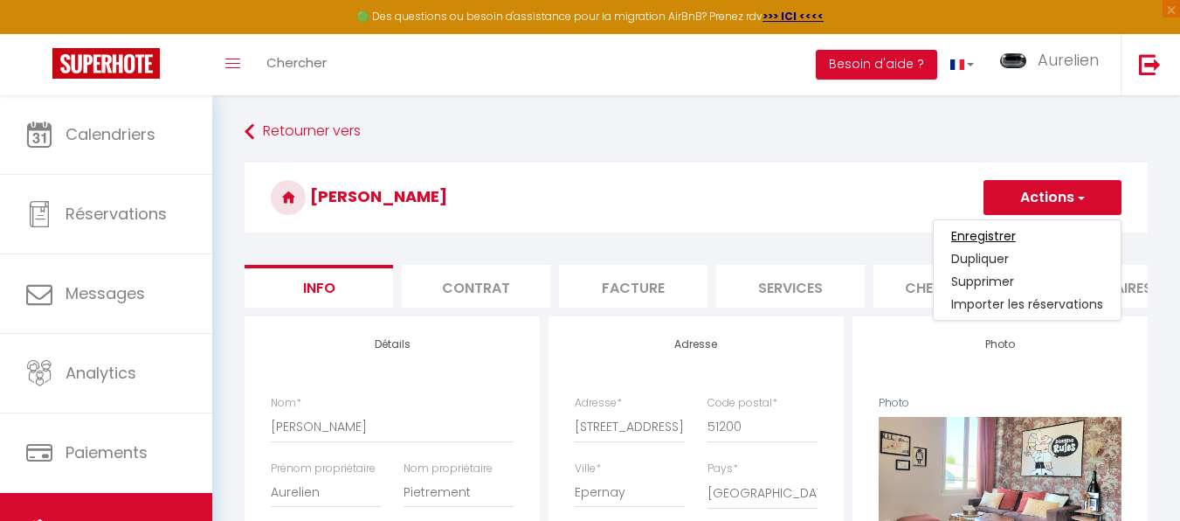
click at [999, 236] on input "Enregistrer" at bounding box center [983, 235] width 65 height 17
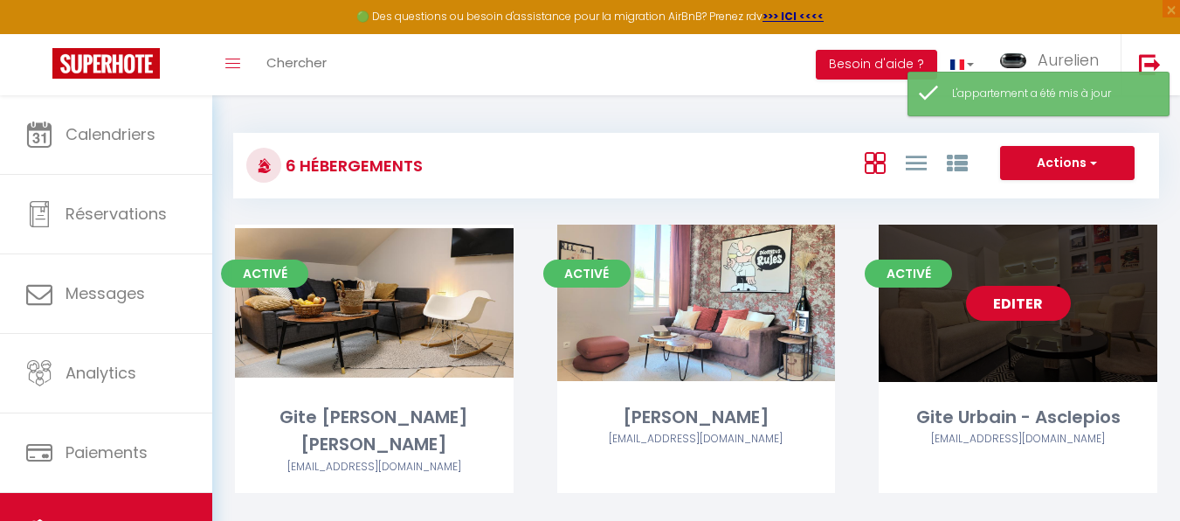
click at [1014, 296] on link "Editer" at bounding box center [1018, 303] width 105 height 35
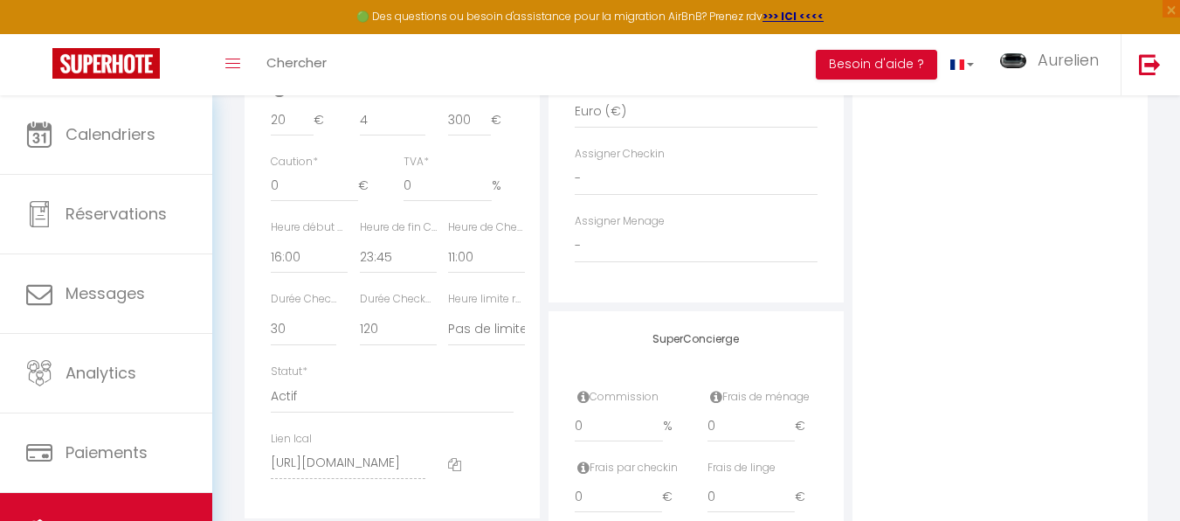
scroll to position [874, 0]
click at [463, 272] on select "00:00 00:15 00:30 00:45 01:00 01:15 01:30 01:45 02:00 02:15 02:30 02:45 03:00" at bounding box center [486, 255] width 77 height 33
click at [448, 253] on select "00:00 00:15 00:30 00:45 01:00 01:15 01:30 01:45 02:00 02:15 02:30 02:45 03:00" at bounding box center [486, 255] width 77 height 33
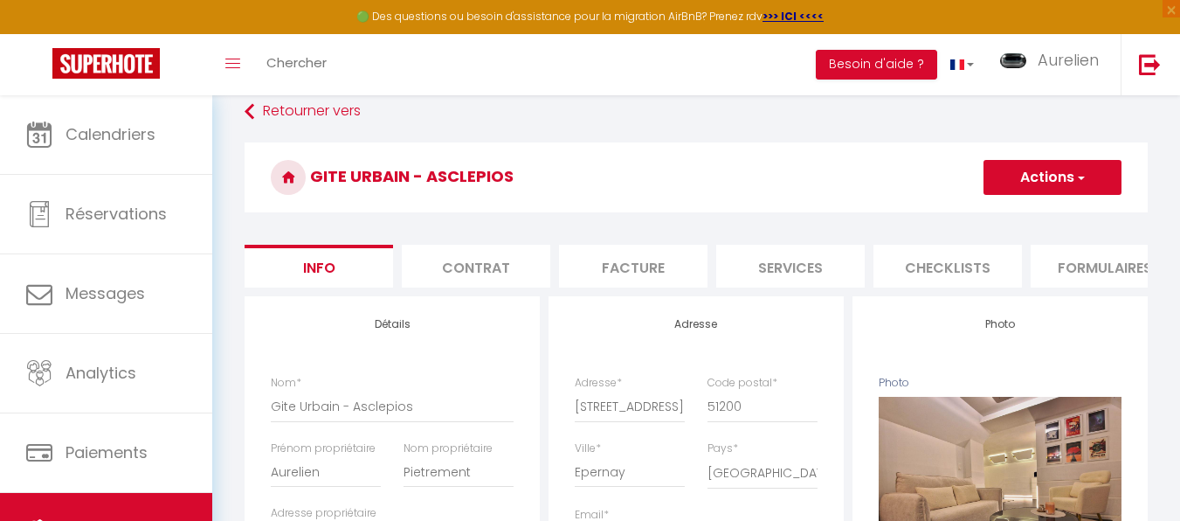
scroll to position [0, 0]
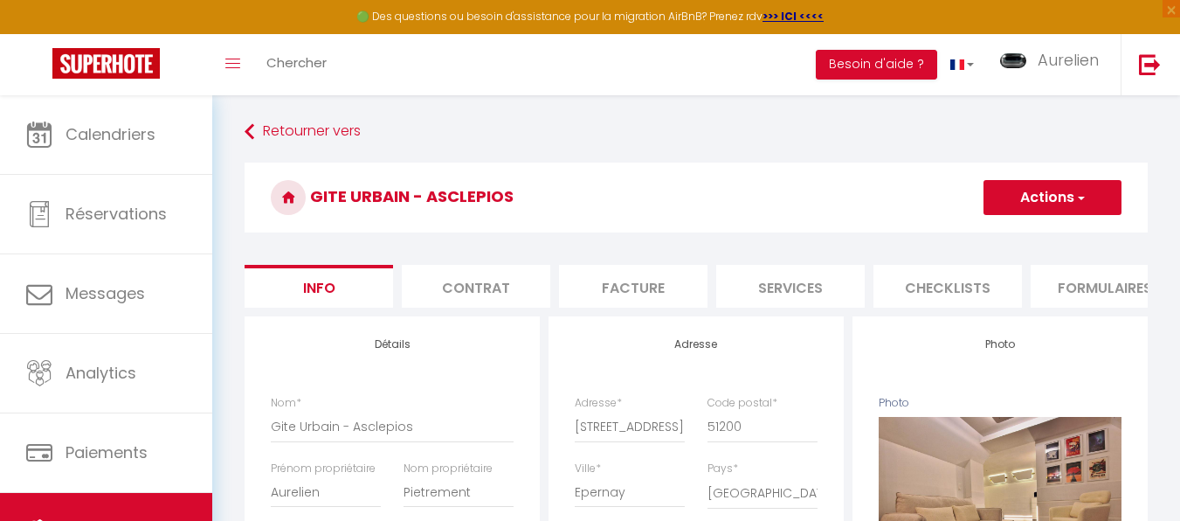
click at [1089, 206] on button "Actions" at bounding box center [1053, 197] width 138 height 35
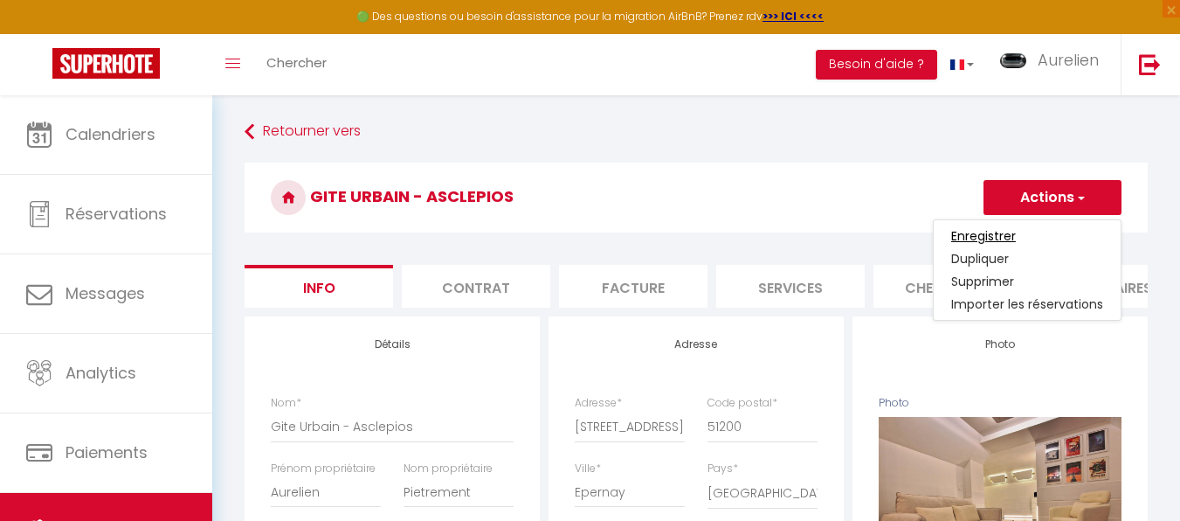
click at [993, 242] on input "Enregistrer" at bounding box center [983, 235] width 65 height 17
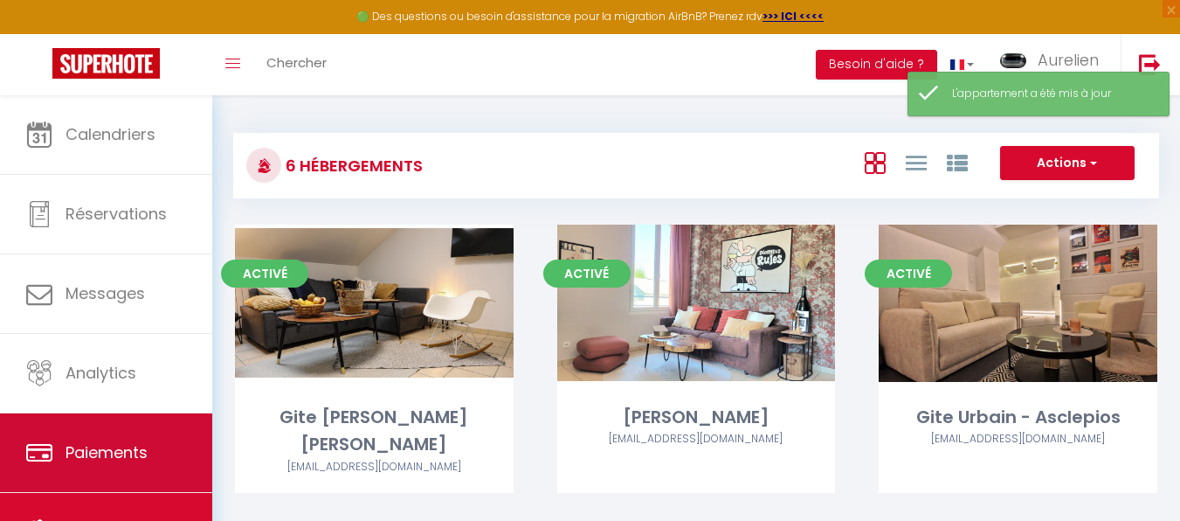
scroll to position [93, 0]
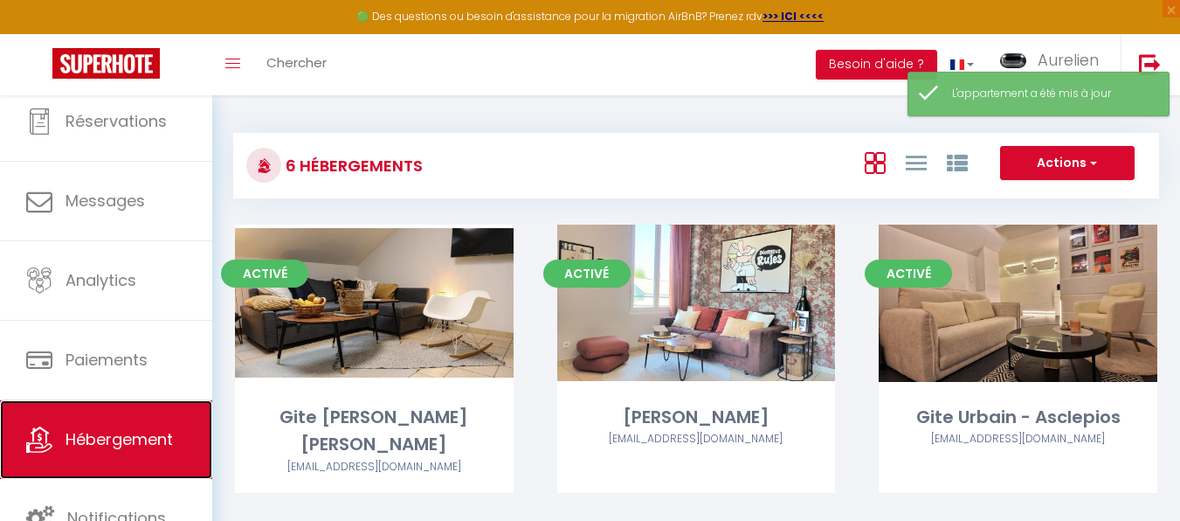
click at [121, 432] on span "Hébergement" at bounding box center [119, 439] width 107 height 22
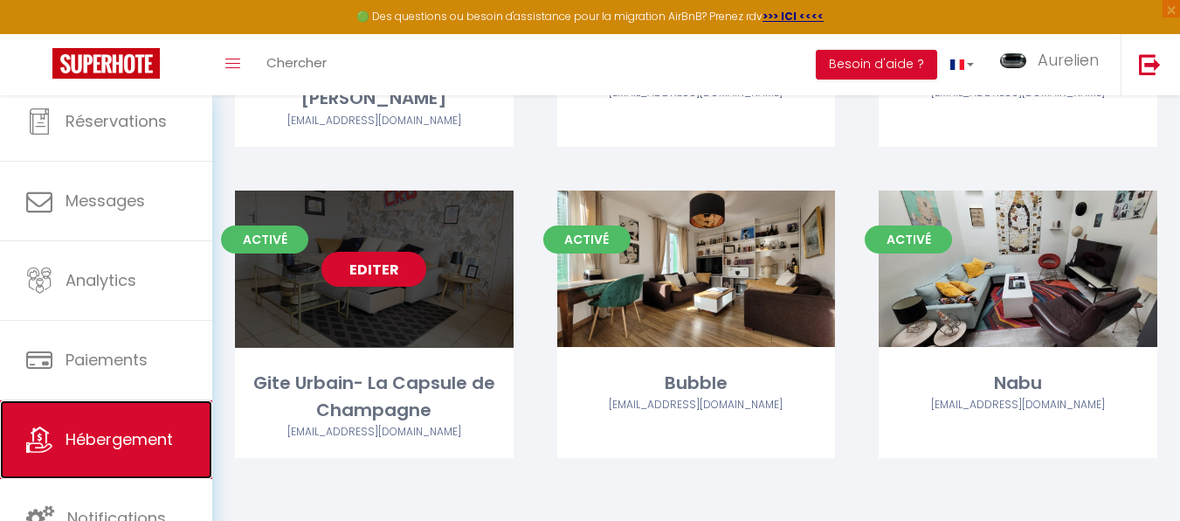
scroll to position [348, 0]
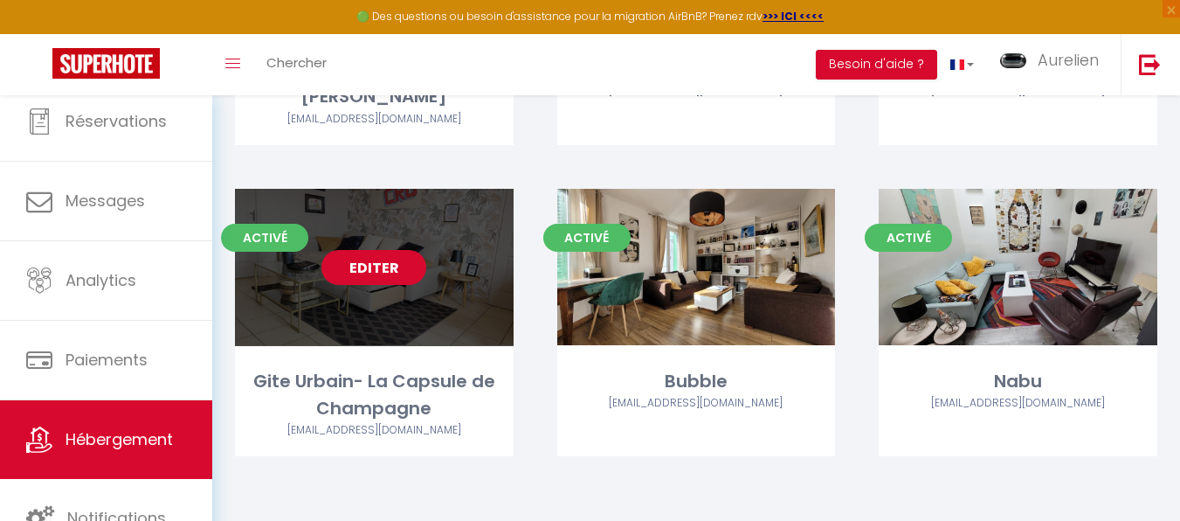
click at [359, 270] on link "Editer" at bounding box center [374, 267] width 105 height 35
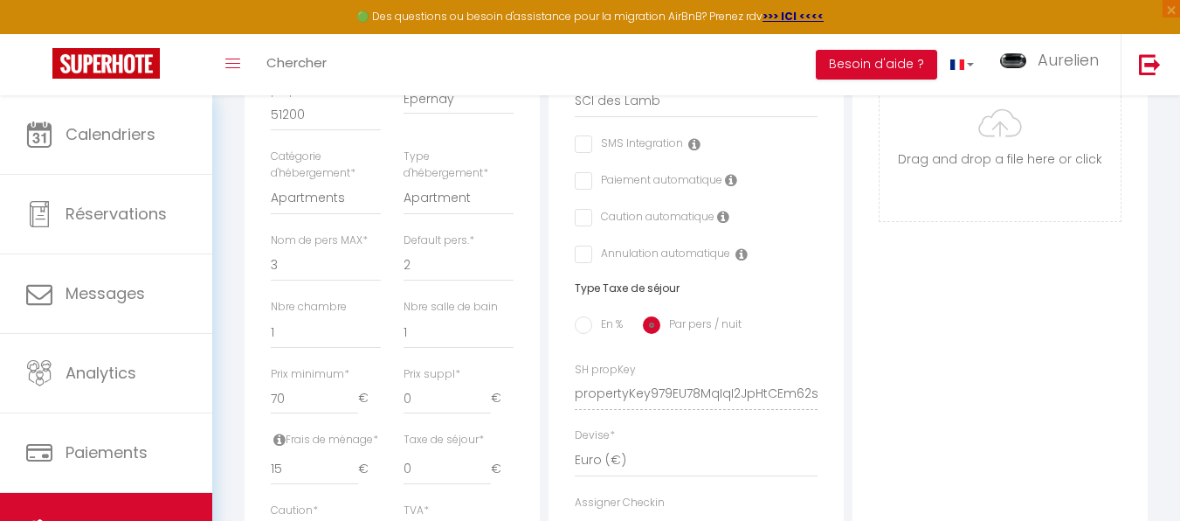
scroll to position [699, 0]
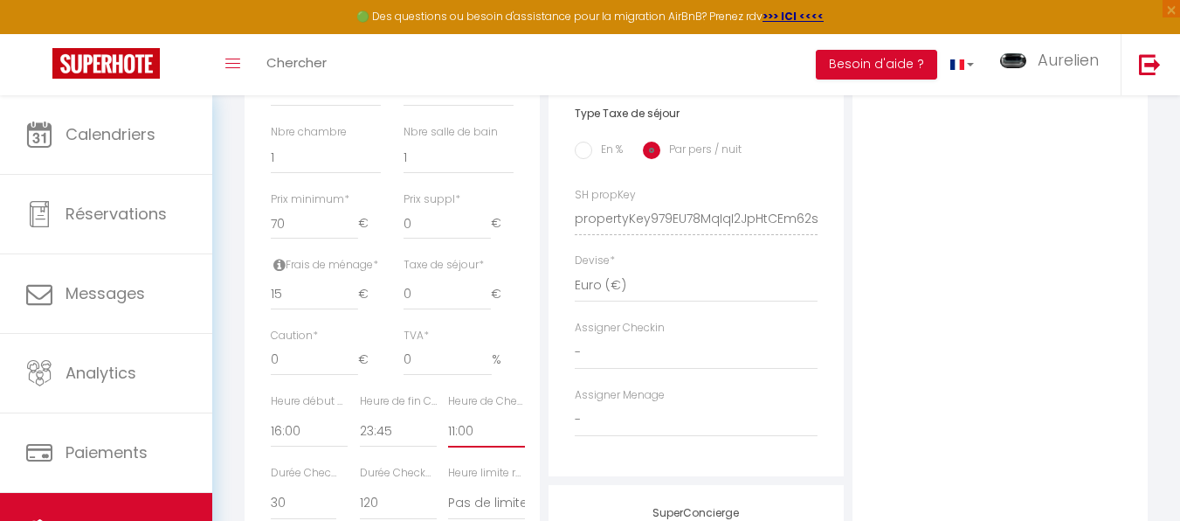
click at [461, 447] on select "00:00 00:15 00:30 00:45 01:00 01:15 01:30 01:45 02:00 02:15 02:30 02:45 03:00" at bounding box center [486, 430] width 77 height 33
click at [448, 427] on select "00:00 00:15 00:30 00:45 01:00 01:15 01:30 01:45 02:00 02:15 02:30 02:45 03:00" at bounding box center [486, 430] width 77 height 33
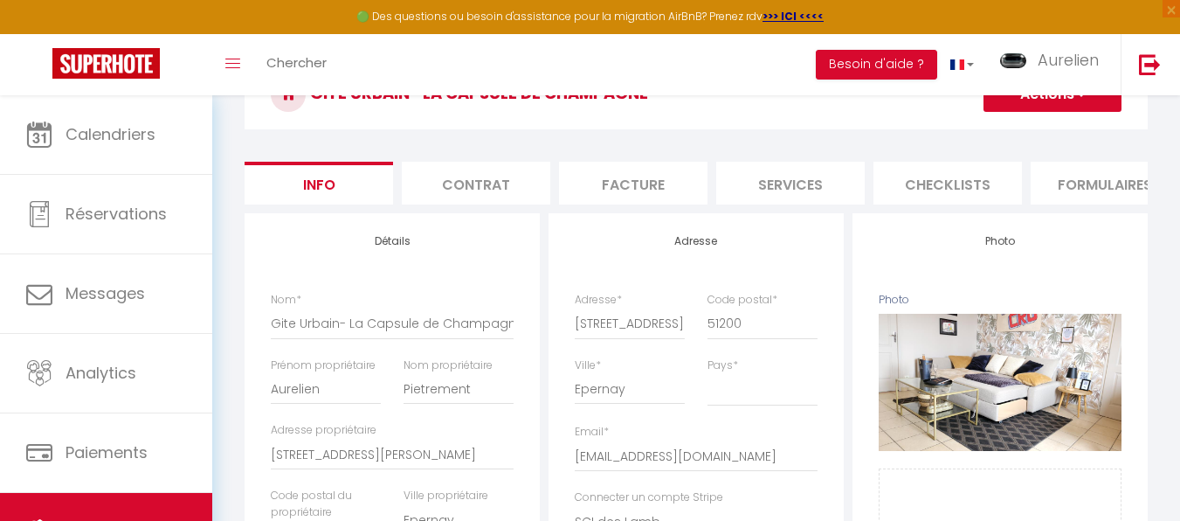
scroll to position [0, 0]
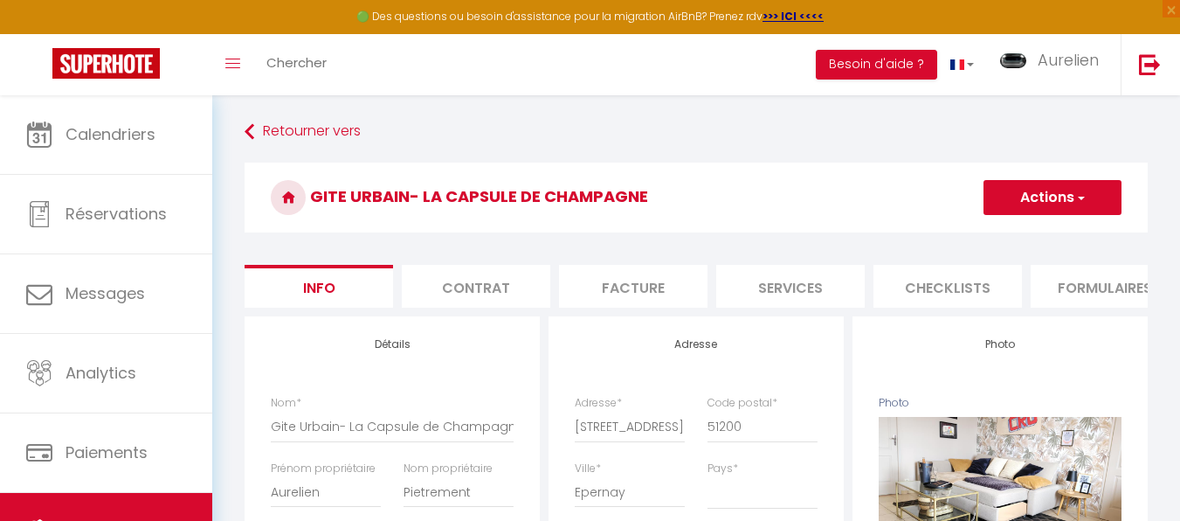
click at [1041, 204] on button "Actions" at bounding box center [1053, 197] width 138 height 35
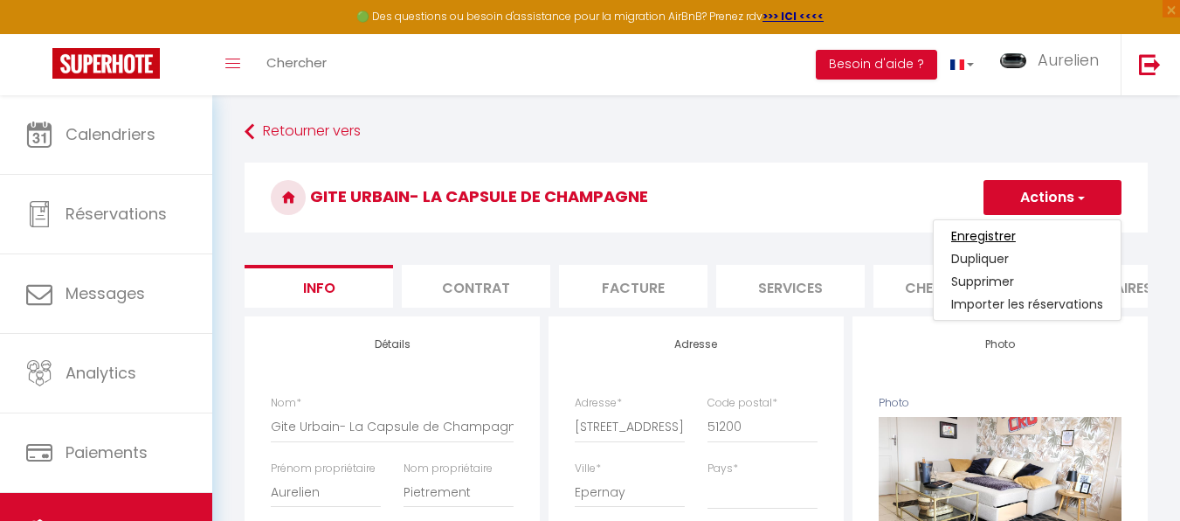
click at [1006, 239] on input "Enregistrer" at bounding box center [983, 235] width 65 height 17
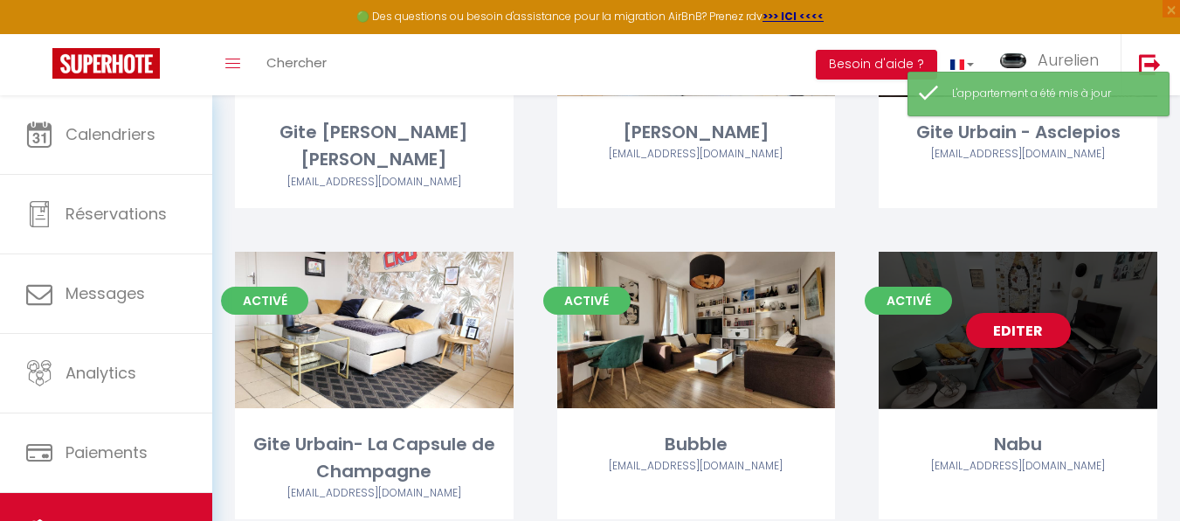
scroll to position [348, 0]
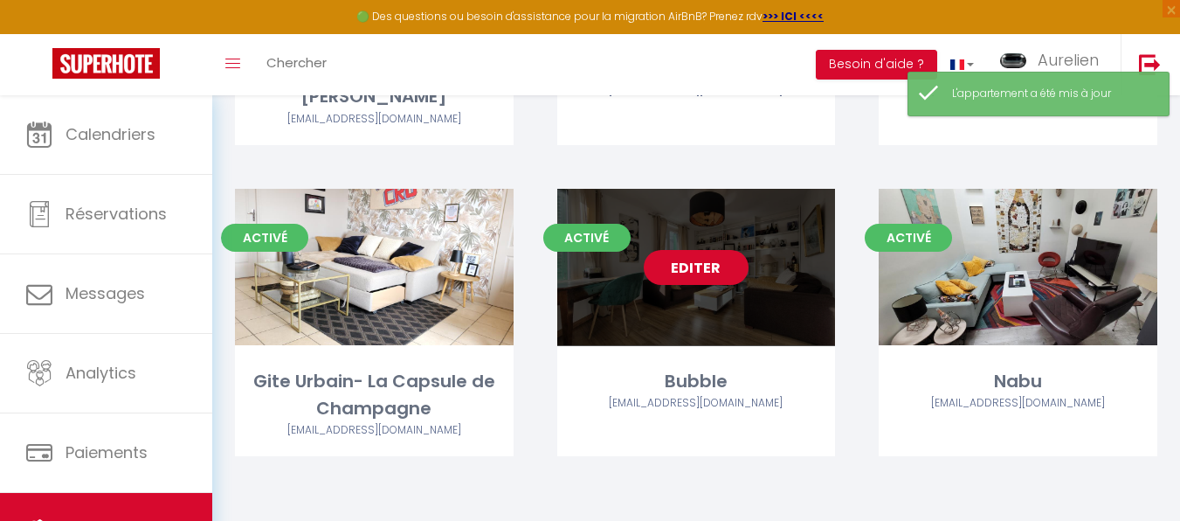
click at [716, 261] on link "Editer" at bounding box center [696, 267] width 105 height 35
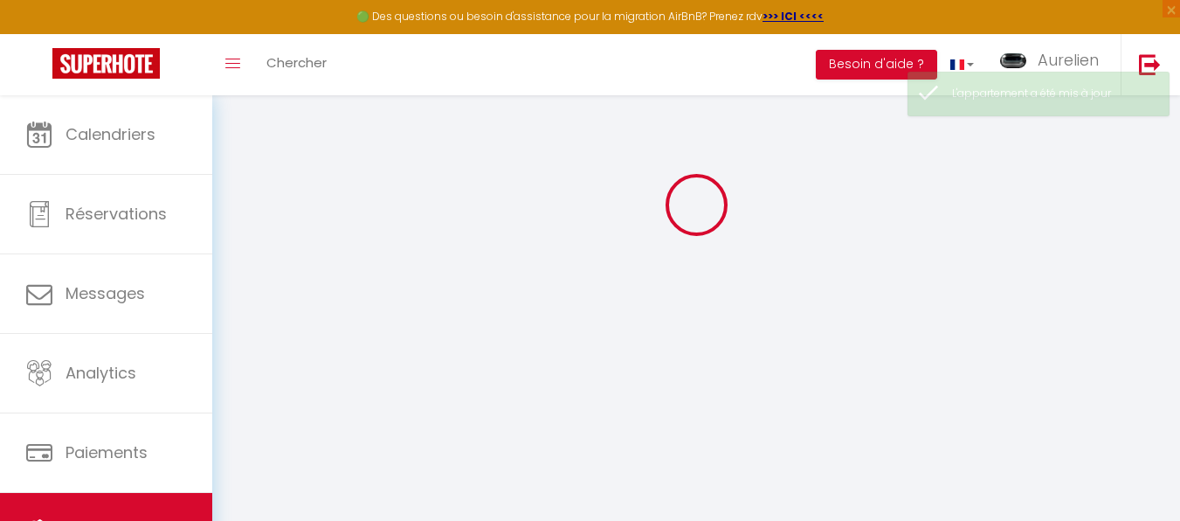
scroll to position [95, 0]
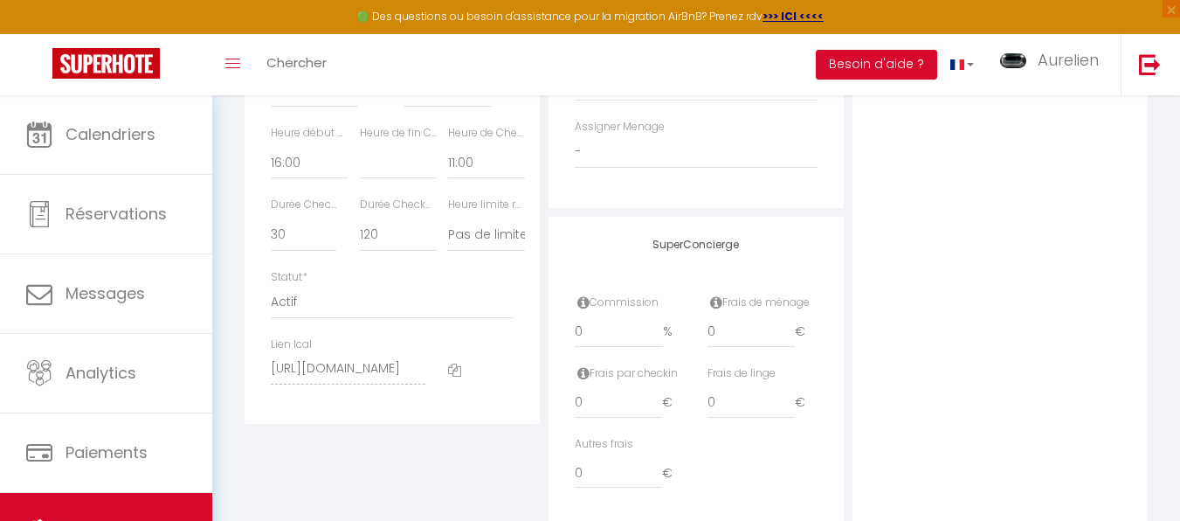
scroll to position [969, 0]
click at [468, 176] on select "00:00 00:15 00:30 00:45 01:00 01:15 01:30 01:45 02:00 02:15 02:30 02:45 03:00" at bounding box center [486, 160] width 77 height 33
click at [448, 157] on select "00:00 00:15 00:30 00:45 01:00 01:15 01:30 01:45 02:00 02:15 02:30 02:45 03:00" at bounding box center [486, 160] width 77 height 33
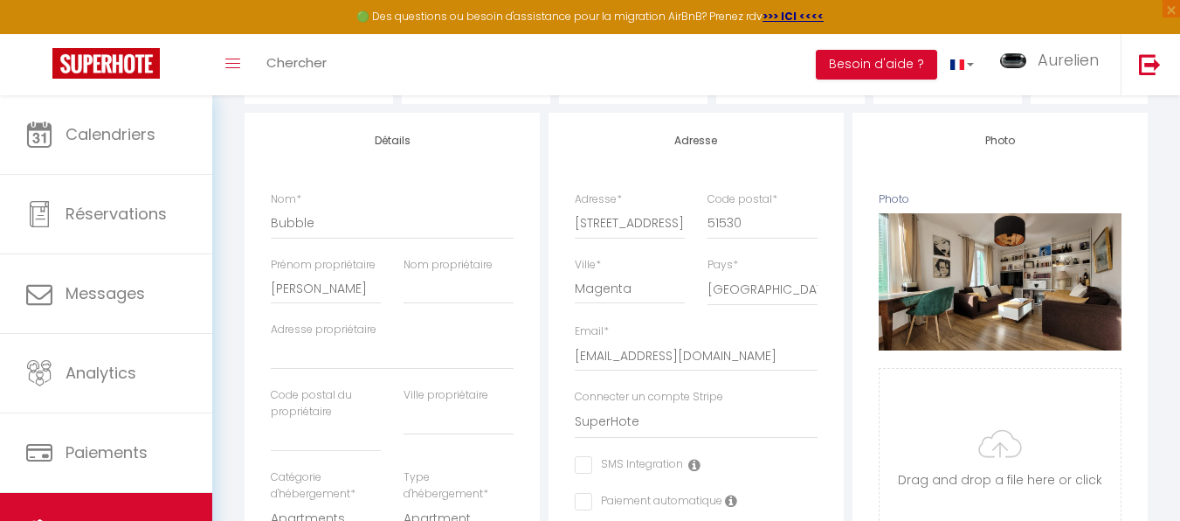
scroll to position [0, 0]
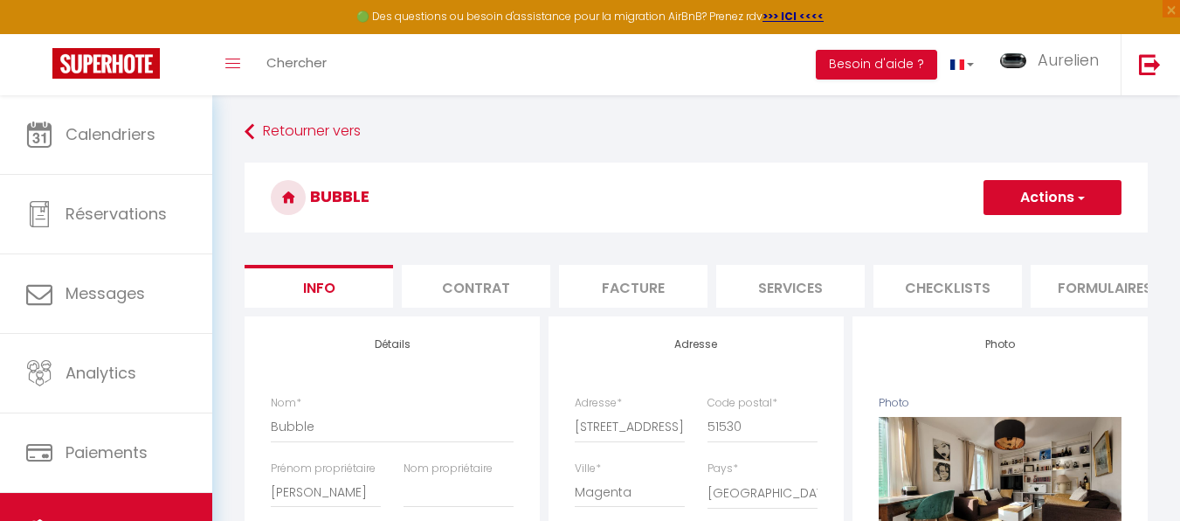
click at [1020, 198] on button "Actions" at bounding box center [1053, 197] width 138 height 35
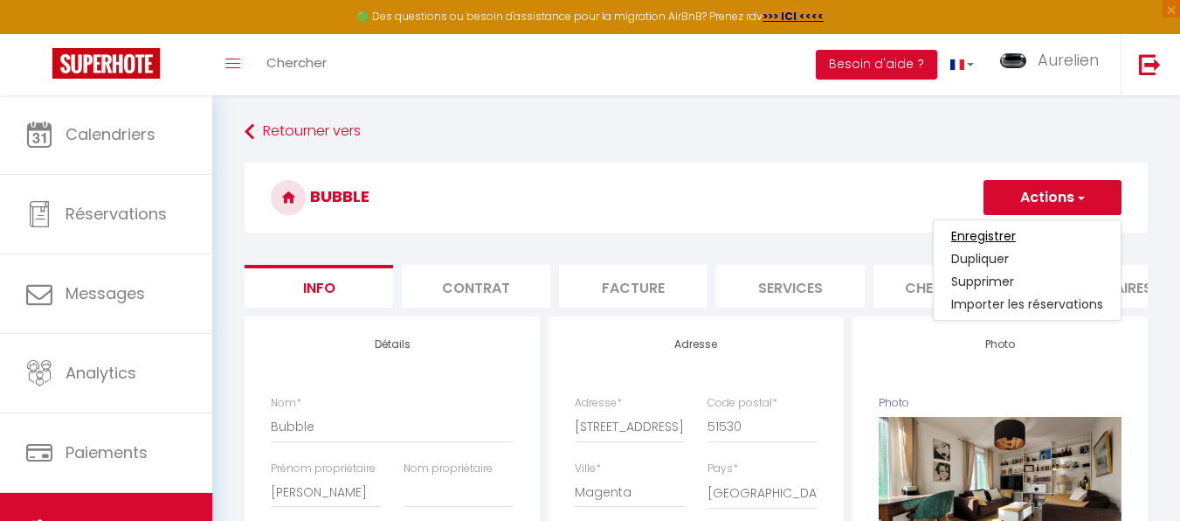
click at [993, 236] on input "Enregistrer" at bounding box center [983, 235] width 65 height 17
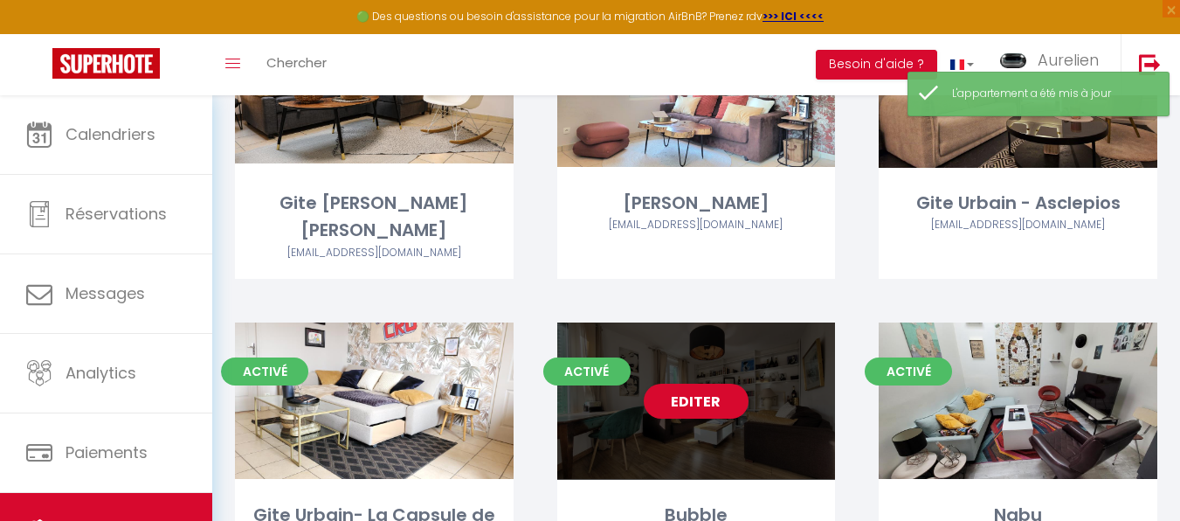
scroll to position [348, 0]
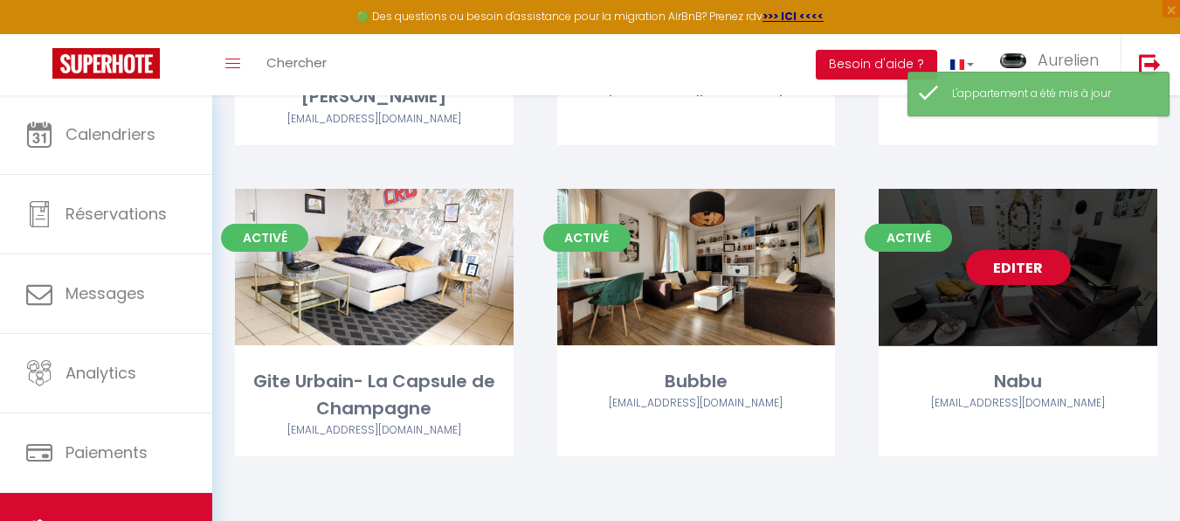
click at [1019, 280] on link "Editer" at bounding box center [1018, 267] width 105 height 35
click at [1027, 263] on link "Editer" at bounding box center [1018, 267] width 105 height 35
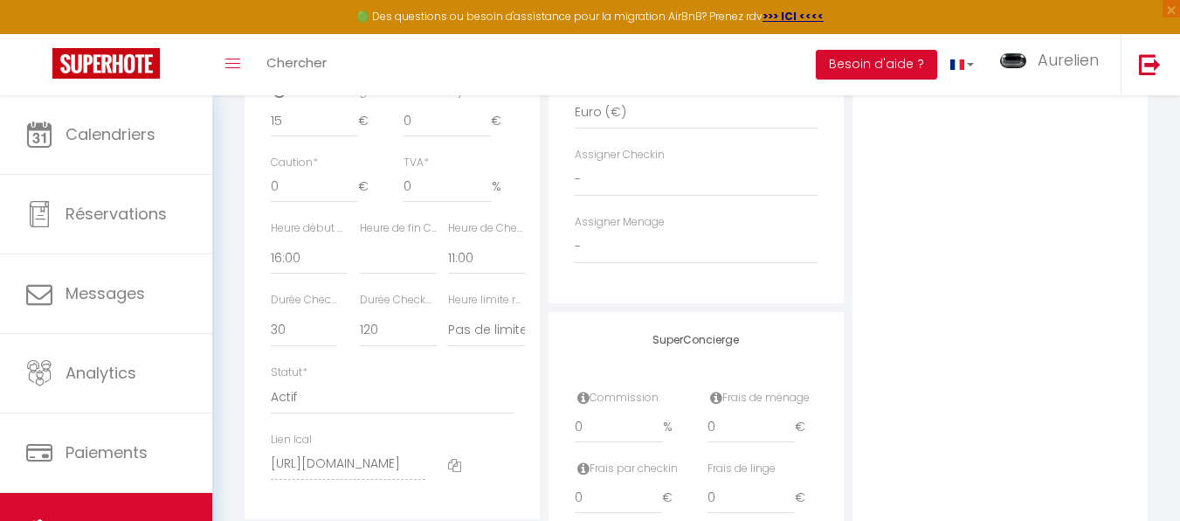
scroll to position [874, 0]
click at [460, 272] on select "00:00 00:15 00:30 00:45 01:00 01:15 01:30 01:45 02:00 02:15 02:30 02:45 03:00" at bounding box center [486, 255] width 77 height 33
click at [448, 253] on select "00:00 00:15 00:30 00:45 01:00 01:15 01:30 01:45 02:00 02:15 02:30 02:45 03:00" at bounding box center [486, 255] width 77 height 33
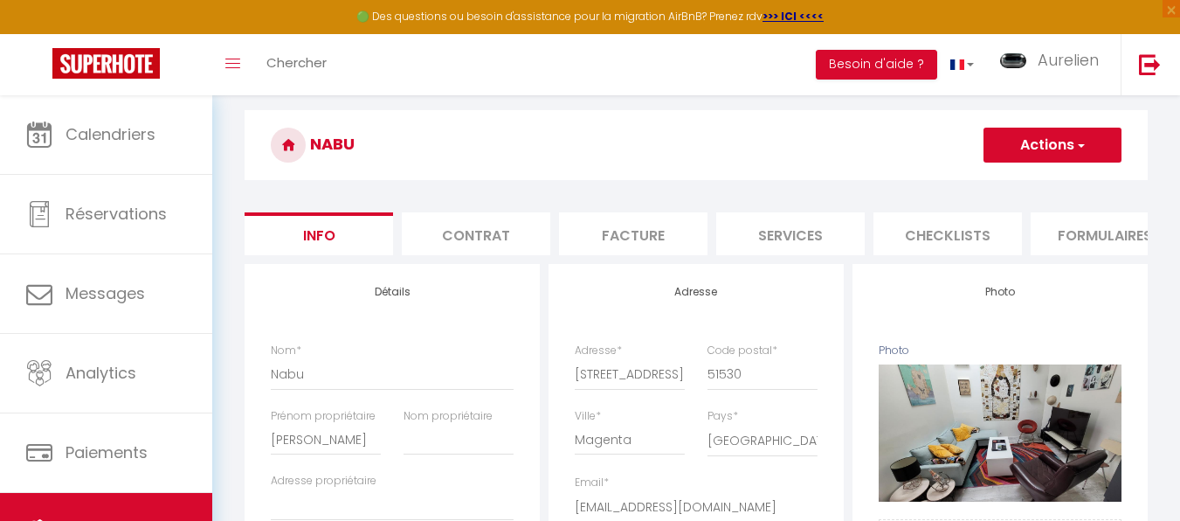
scroll to position [87, 0]
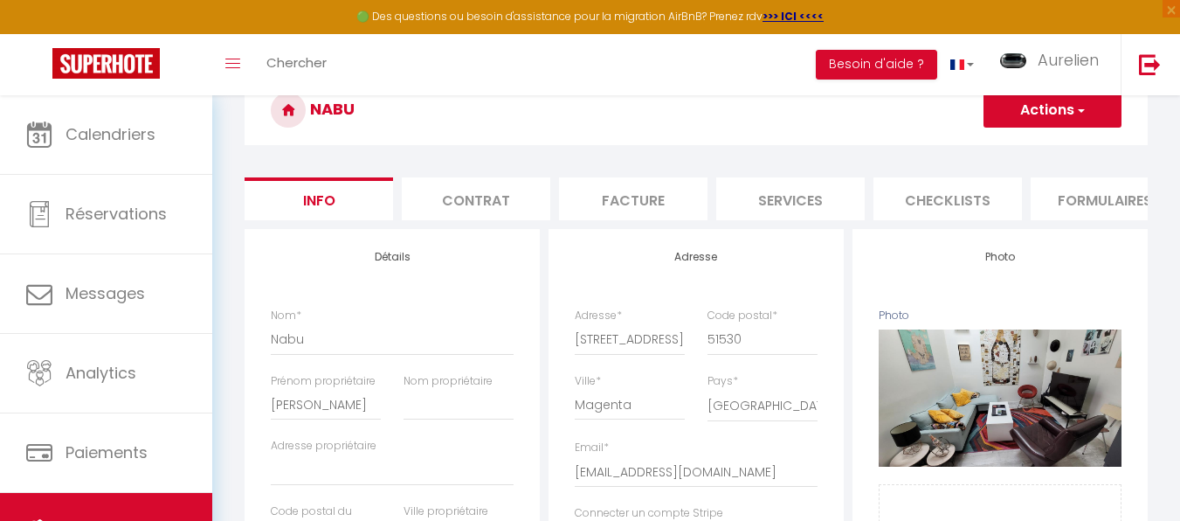
click at [1062, 102] on button "Actions" at bounding box center [1053, 110] width 138 height 35
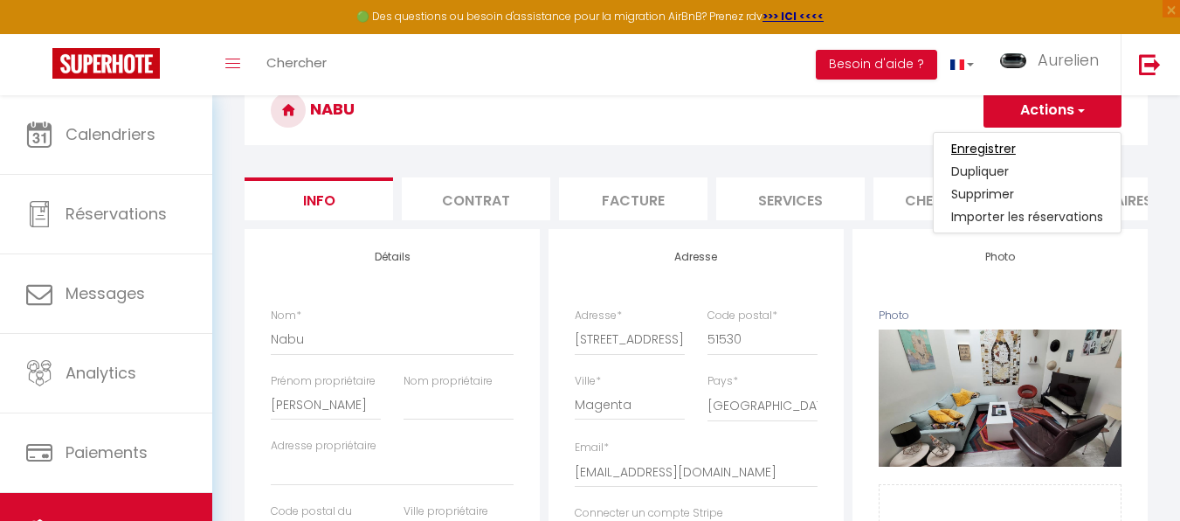
click at [982, 148] on input "Enregistrer" at bounding box center [983, 148] width 65 height 17
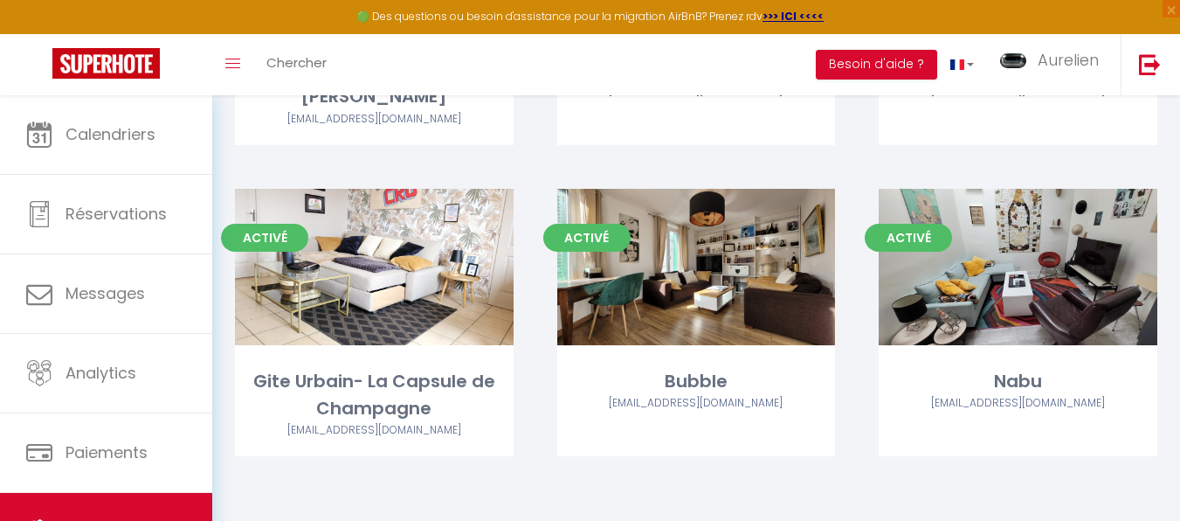
scroll to position [93, 0]
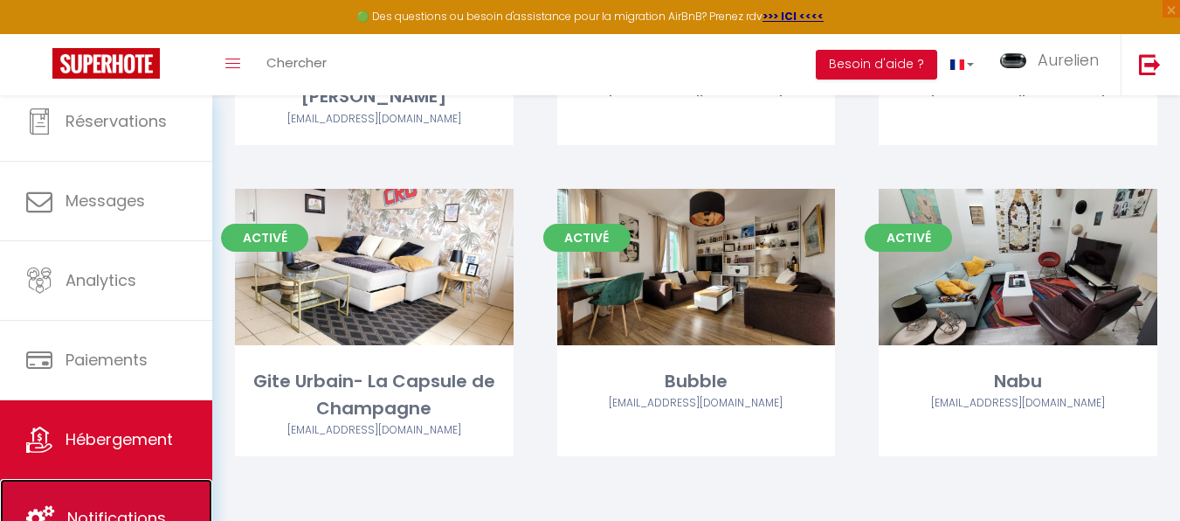
click at [92, 502] on link "Notifications" at bounding box center [106, 518] width 212 height 79
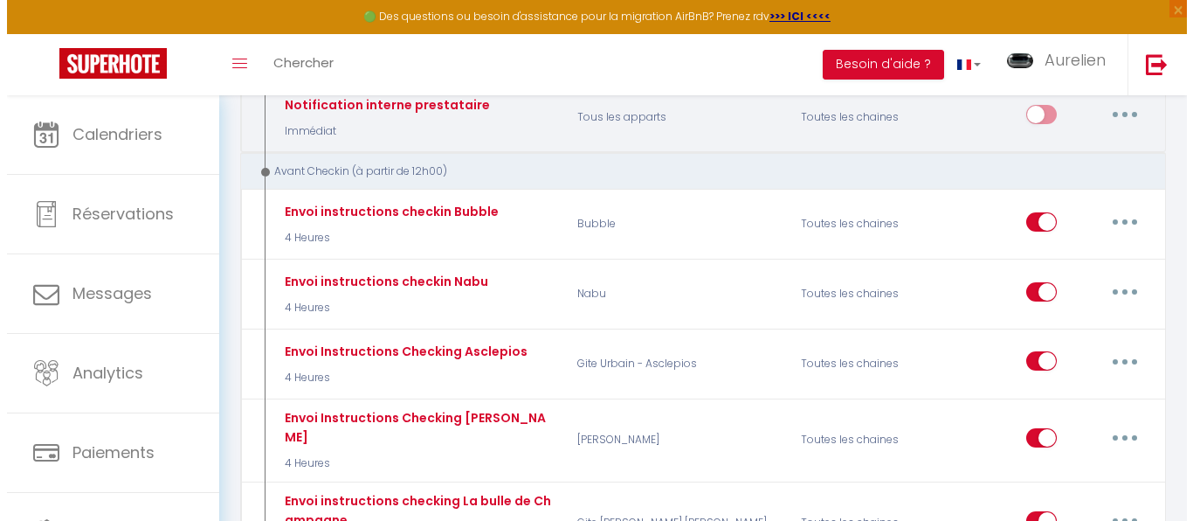
scroll to position [786, 0]
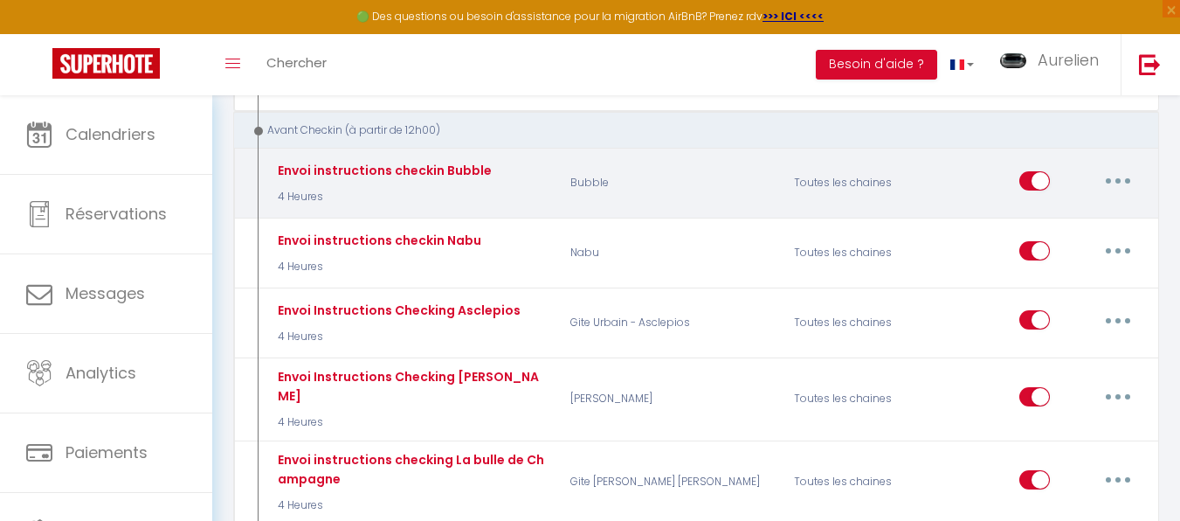
click at [1119, 177] on button "button" at bounding box center [1118, 181] width 49 height 28
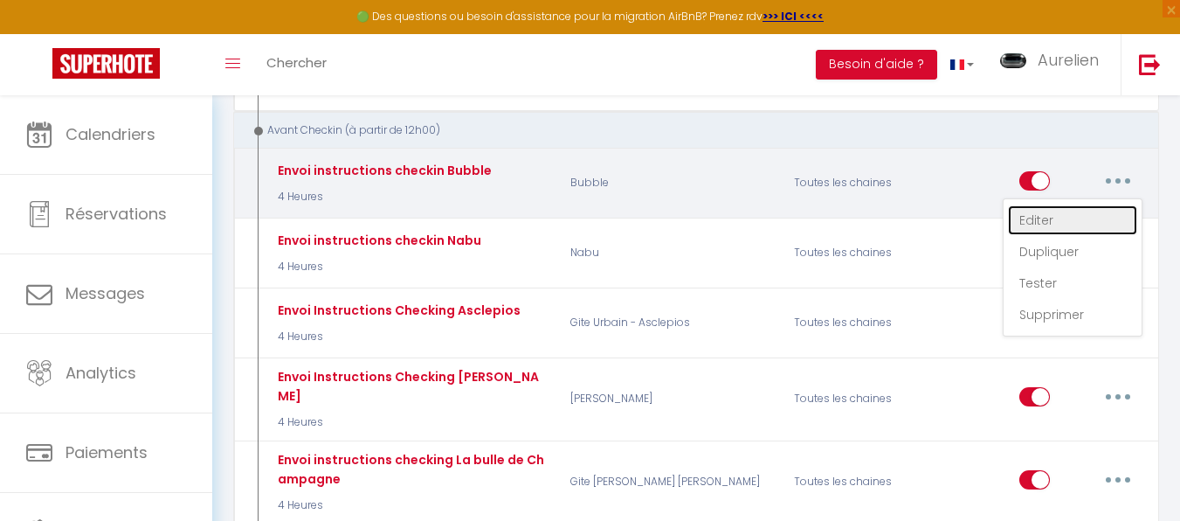
click at [1069, 218] on link "Editer" at bounding box center [1072, 220] width 129 height 30
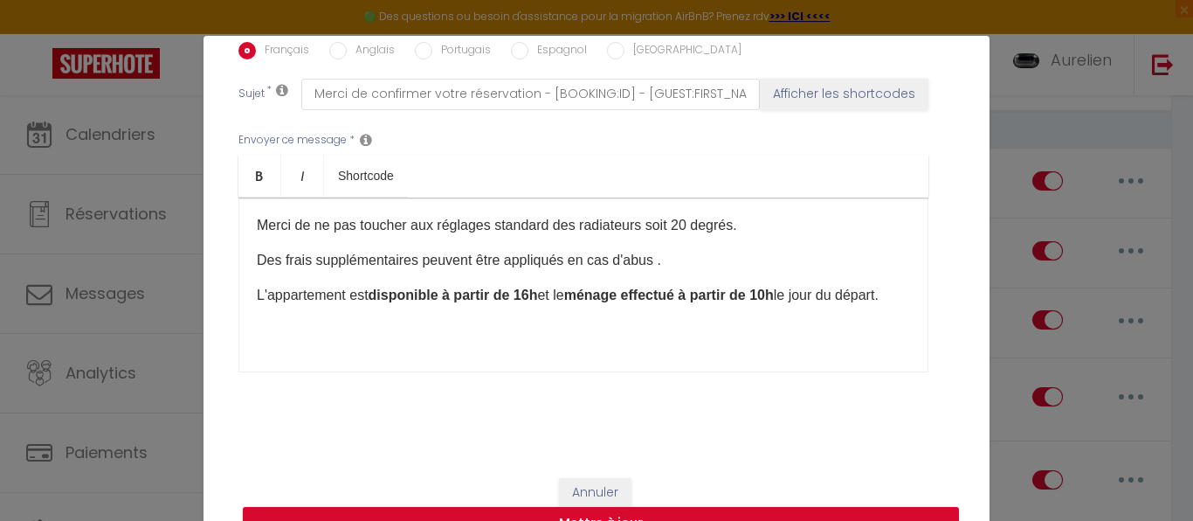
scroll to position [273, 0]
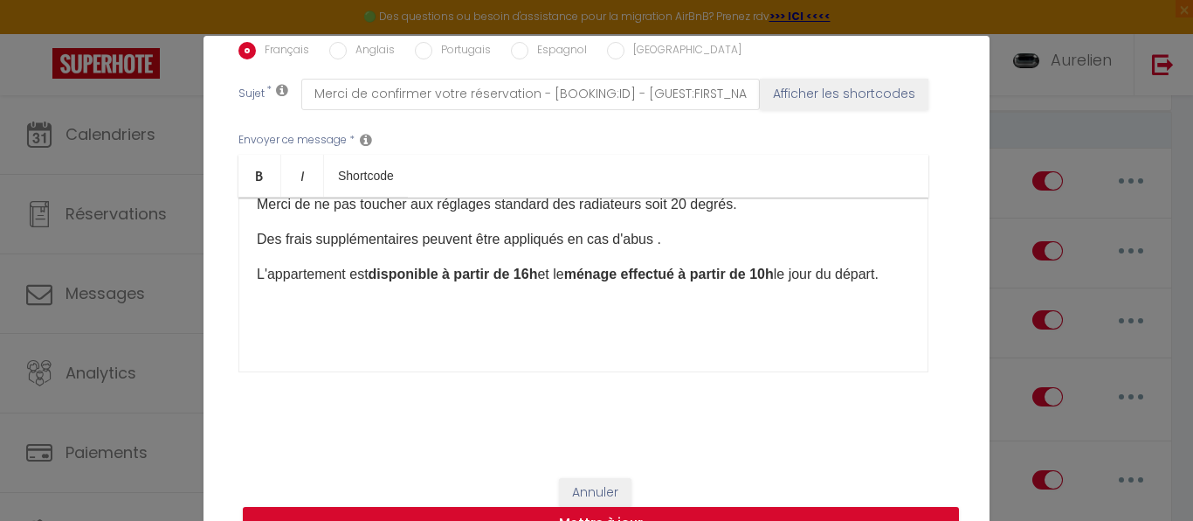
click at [158, 41] on div "Modifier la notification × Titre * Envoi instructions checkin Bubble Pour cet h…" at bounding box center [596, 260] width 1193 height 521
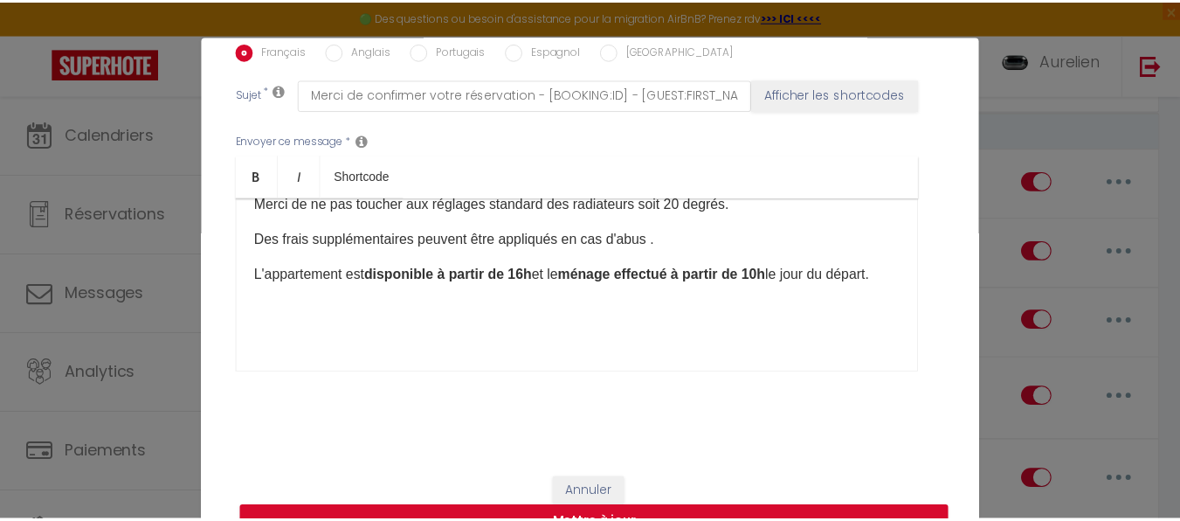
scroll to position [0, 0]
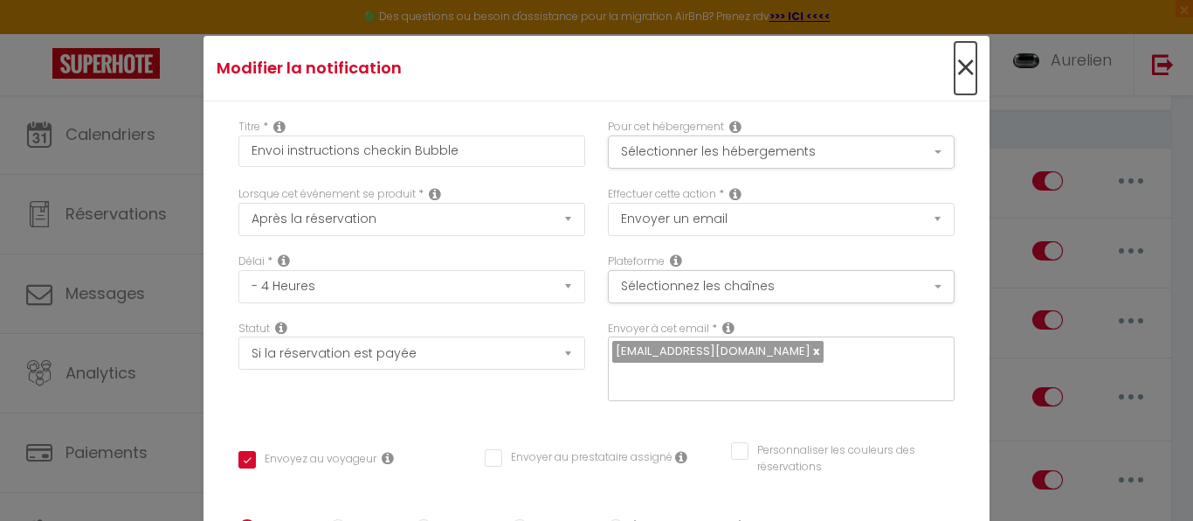
click at [955, 69] on span "×" at bounding box center [966, 68] width 22 height 52
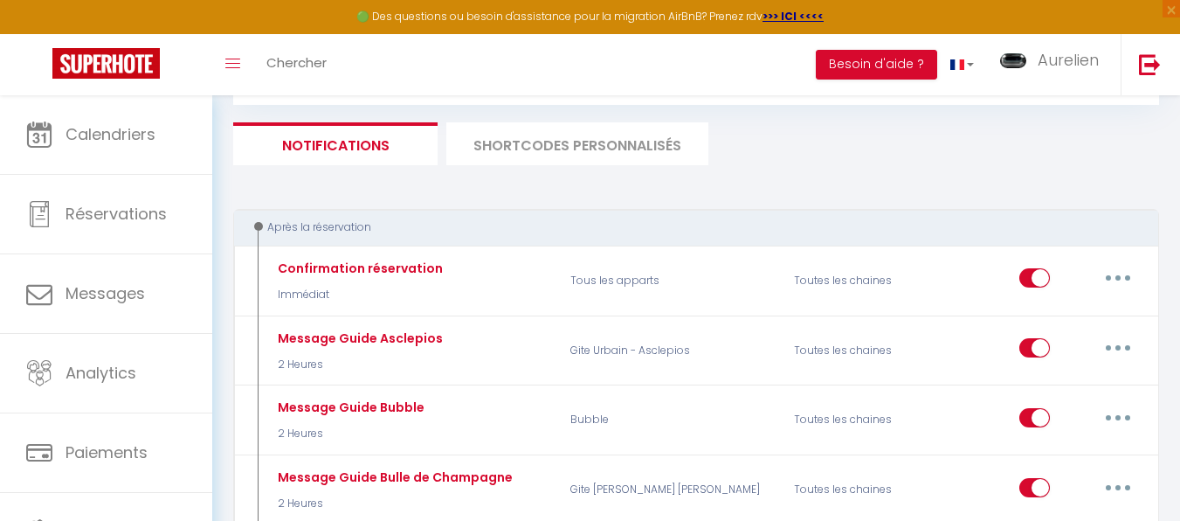
scroll to position [87, 0]
